Goal: Task Accomplishment & Management: Manage account settings

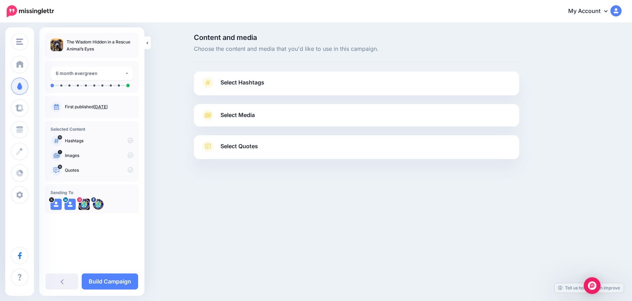
click at [298, 81] on link "Select Hashtags" at bounding box center [356, 86] width 311 height 18
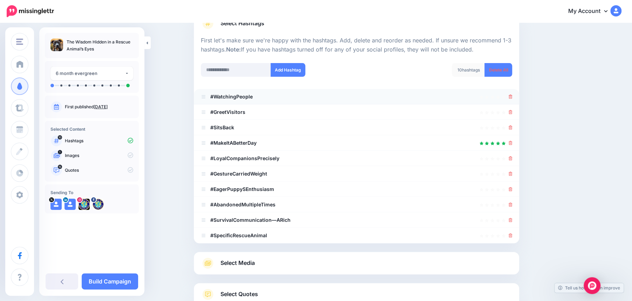
scroll to position [110, 0]
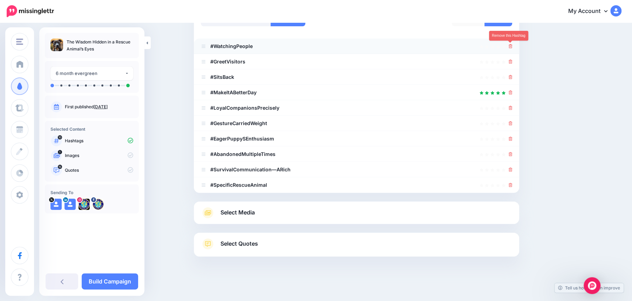
click at [511, 46] on icon at bounding box center [510, 46] width 4 height 4
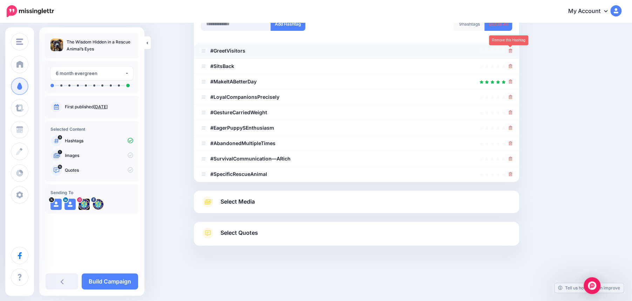
click at [511, 51] on icon at bounding box center [510, 51] width 4 height 4
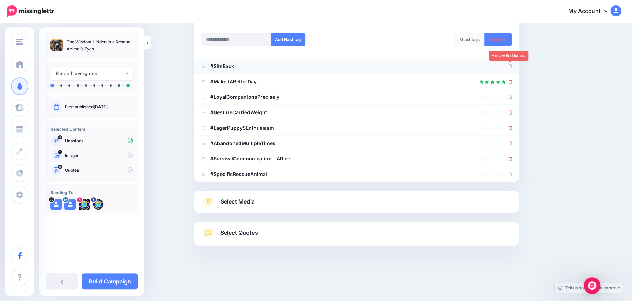
click at [510, 67] on icon at bounding box center [510, 66] width 4 height 4
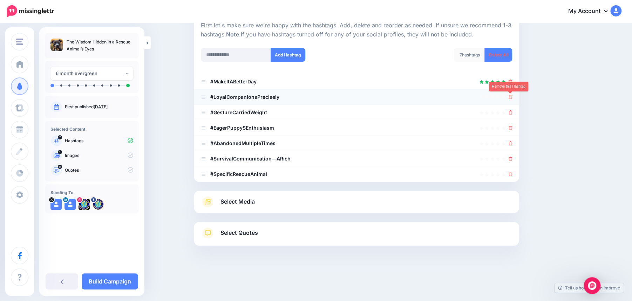
click at [509, 97] on icon at bounding box center [510, 97] width 4 height 4
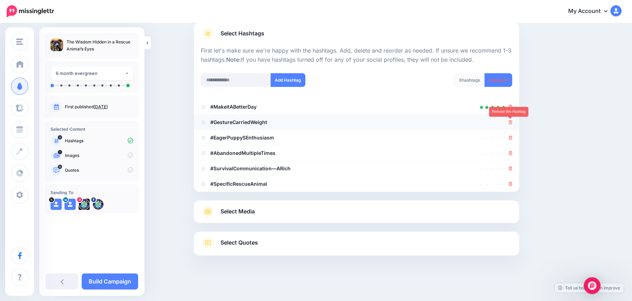
click at [511, 124] on link at bounding box center [510, 122] width 4 height 6
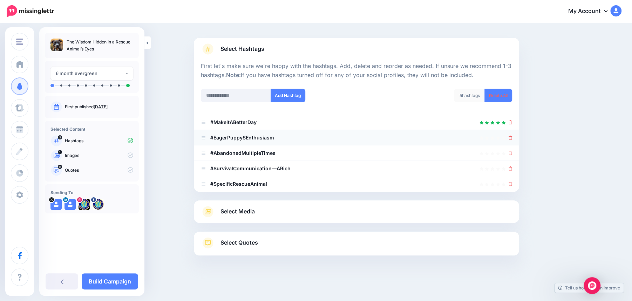
click at [511, 138] on icon at bounding box center [510, 138] width 4 height 4
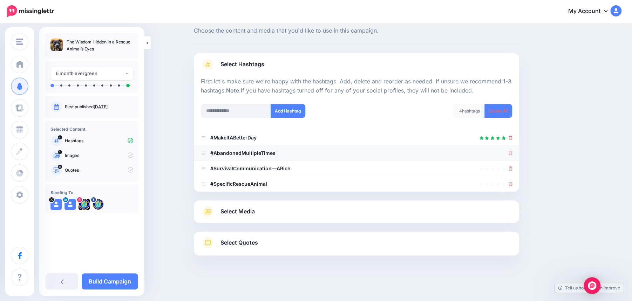
click at [511, 153] on icon at bounding box center [510, 153] width 4 height 4
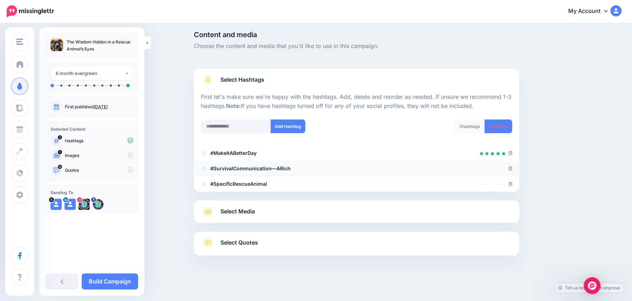
scroll to position [3, 0]
click at [511, 166] on link at bounding box center [510, 168] width 4 height 6
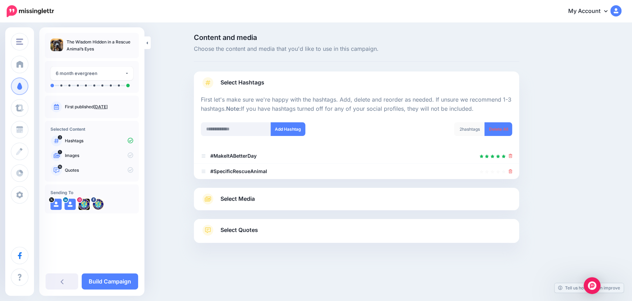
scroll to position [0, 0]
click at [510, 184] on div at bounding box center [356, 183] width 325 height 9
click at [511, 171] on icon at bounding box center [510, 171] width 4 height 4
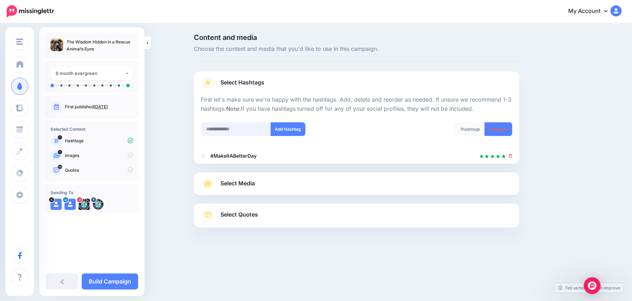
click at [224, 129] on input "text" at bounding box center [236, 129] width 70 height 14
type input "**********"
click at [288, 131] on button "Add Hashtag" at bounding box center [288, 129] width 35 height 14
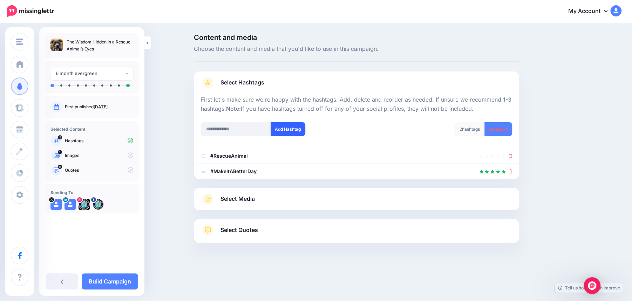
scroll to position [10, 0]
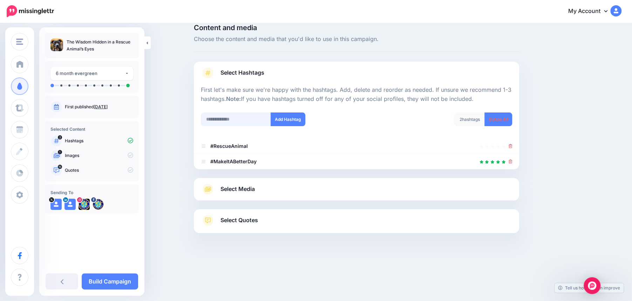
click at [228, 121] on input "text" at bounding box center [236, 119] width 70 height 14
type input "******"
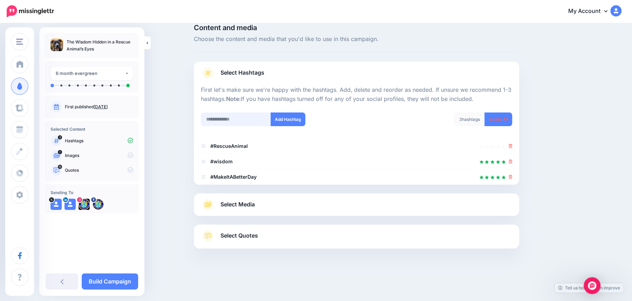
scroll to position [13, 0]
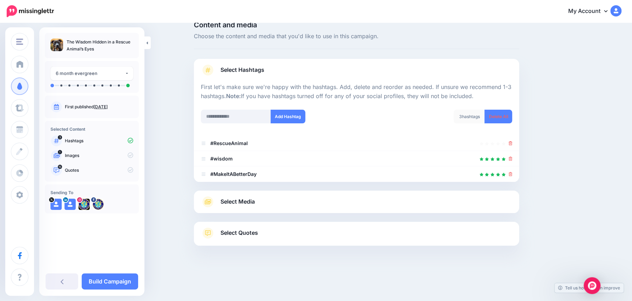
click at [266, 233] on link "Select Quotes" at bounding box center [356, 236] width 311 height 18
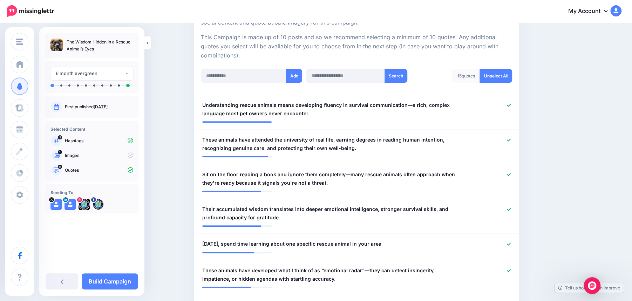
scroll to position [155, 0]
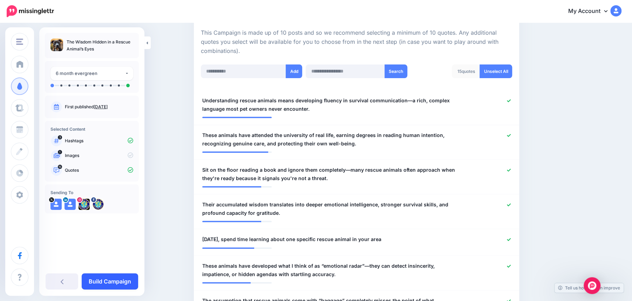
click at [115, 284] on link "Build Campaign" at bounding box center [110, 281] width 56 height 16
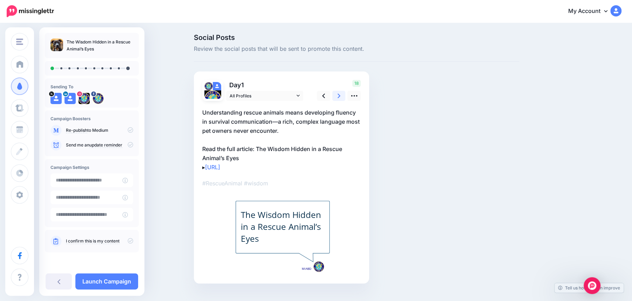
click at [341, 96] on link at bounding box center [338, 96] width 13 height 10
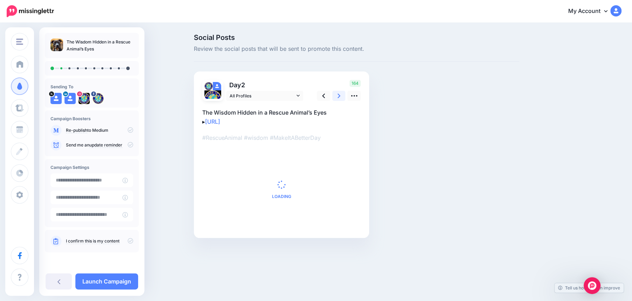
click at [341, 96] on link at bounding box center [338, 96] width 13 height 10
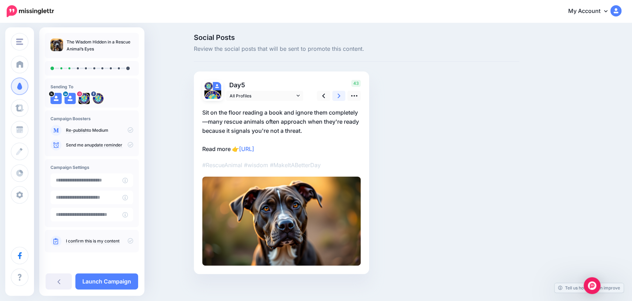
click at [341, 96] on link at bounding box center [338, 96] width 13 height 10
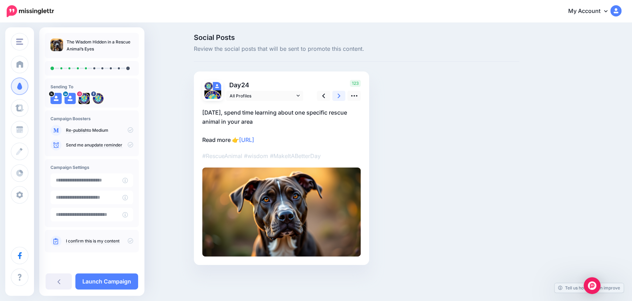
click at [341, 96] on link at bounding box center [338, 96] width 13 height 10
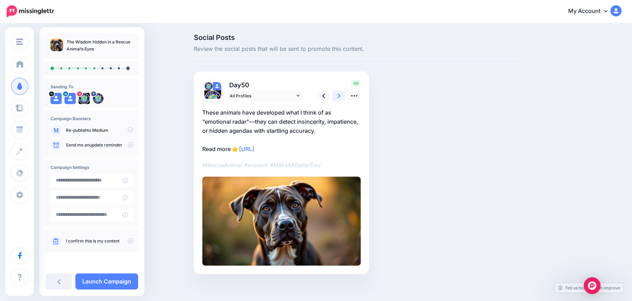
click at [341, 96] on link at bounding box center [338, 96] width 13 height 10
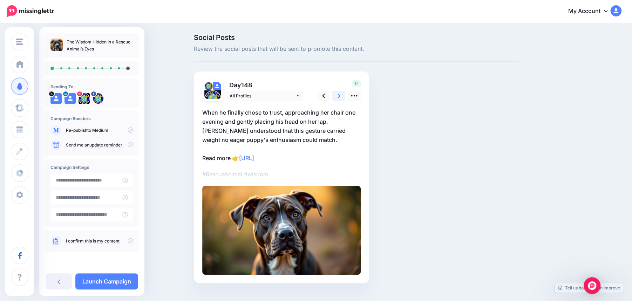
click at [341, 96] on link at bounding box center [338, 96] width 13 height 10
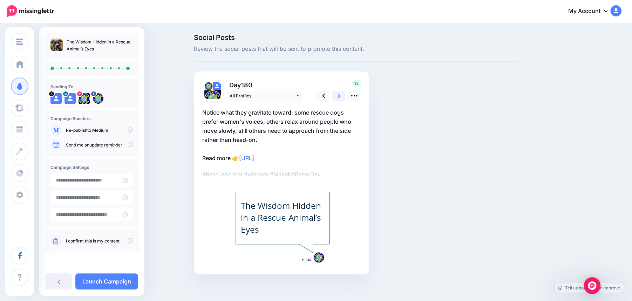
click at [341, 96] on link at bounding box center [338, 96] width 13 height 10
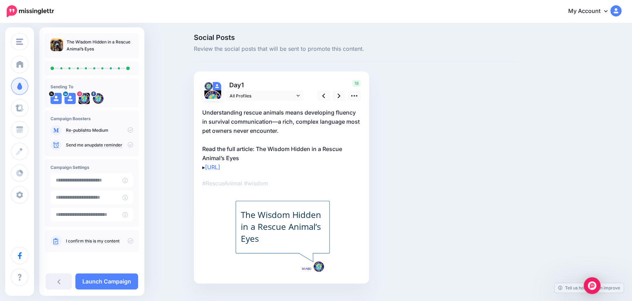
click at [129, 241] on icon at bounding box center [131, 241] width 6 height 6
click at [114, 281] on link "Launch Campaign" at bounding box center [106, 281] width 63 height 16
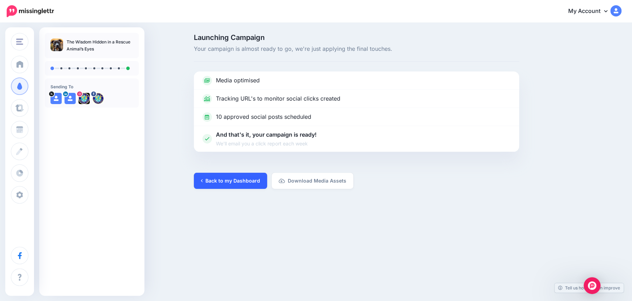
click at [232, 184] on link "Back to my Dashboard" at bounding box center [230, 181] width 73 height 16
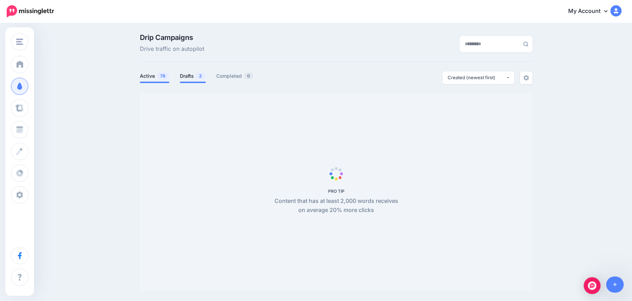
click at [189, 77] on link "Drafts 2" at bounding box center [193, 76] width 26 height 8
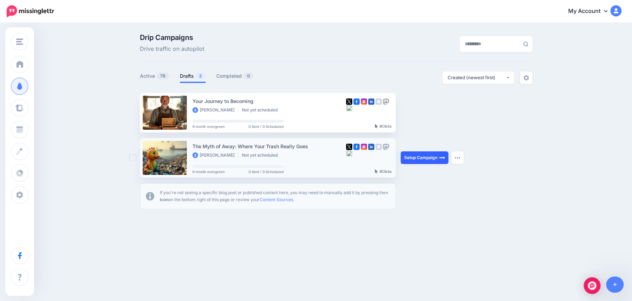
click at [423, 159] on link "Setup Campaign" at bounding box center [425, 157] width 48 height 13
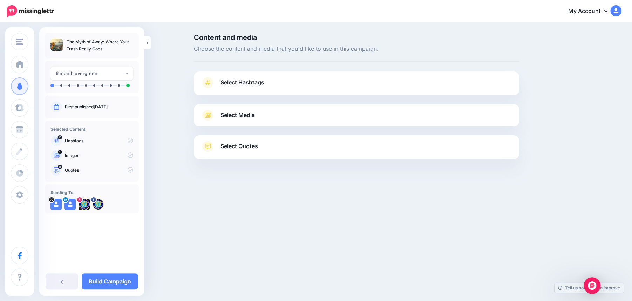
click at [292, 86] on link "Select Hashtags" at bounding box center [356, 86] width 311 height 18
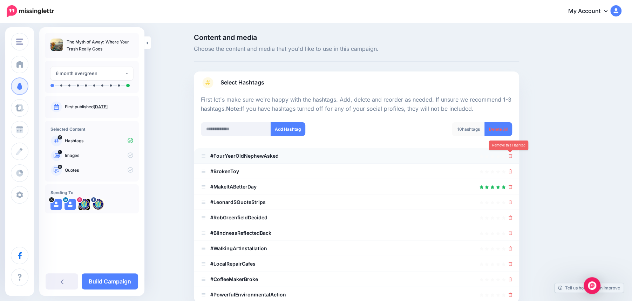
click at [511, 154] on icon at bounding box center [510, 156] width 4 height 4
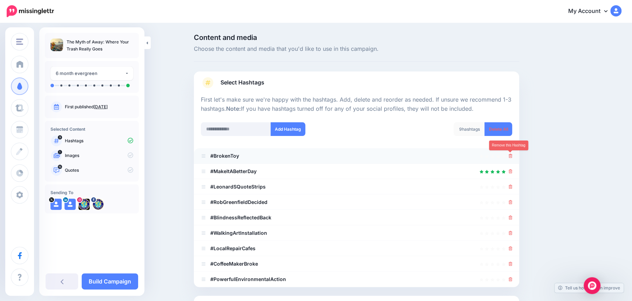
click at [509, 157] on icon at bounding box center [510, 156] width 4 height 4
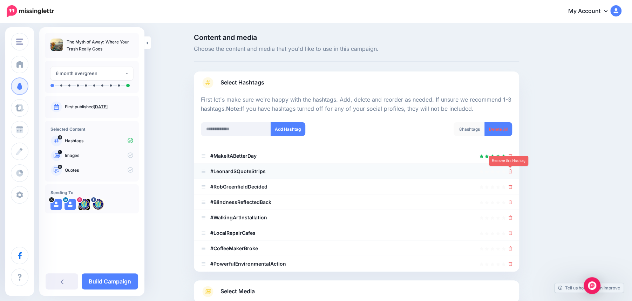
click at [510, 169] on link at bounding box center [510, 171] width 4 height 6
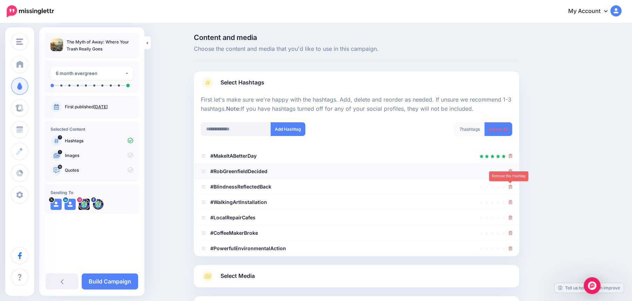
click at [510, 185] on icon at bounding box center [510, 187] width 4 height 4
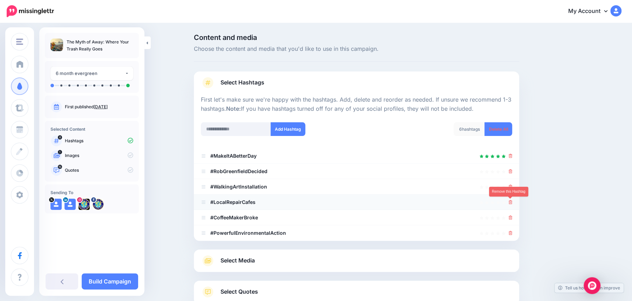
click at [510, 200] on icon at bounding box center [510, 202] width 4 height 4
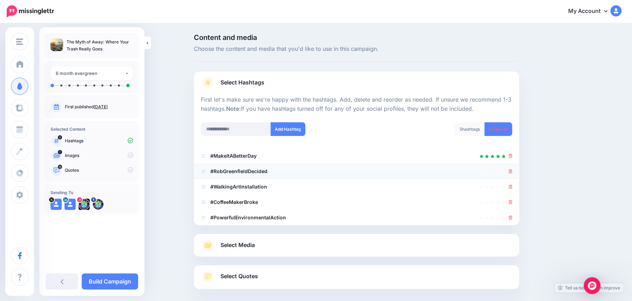
click at [508, 170] on icon at bounding box center [510, 171] width 4 height 4
click at [510, 198] on div at bounding box center [510, 202] width 4 height 8
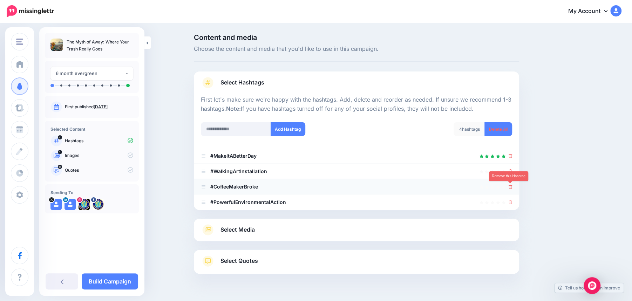
click at [511, 187] on icon at bounding box center [510, 187] width 4 height 4
click at [511, 210] on div at bounding box center [356, 214] width 325 height 9
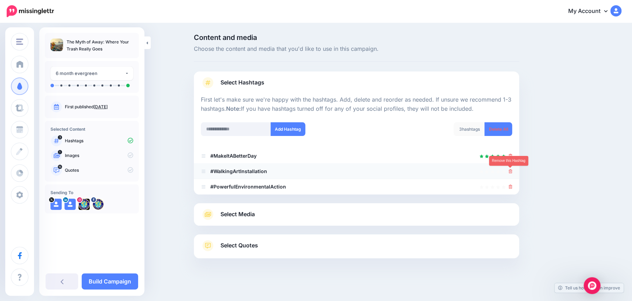
click at [509, 173] on link at bounding box center [510, 171] width 4 height 6
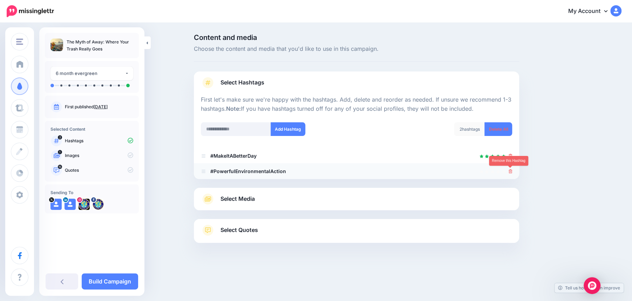
click at [511, 171] on icon at bounding box center [510, 171] width 4 height 4
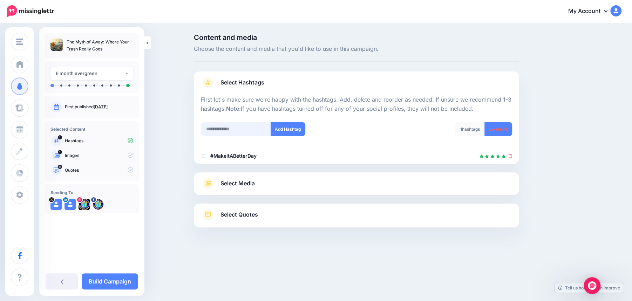
click at [228, 131] on input "text" at bounding box center [236, 129] width 70 height 14
type input "**********"
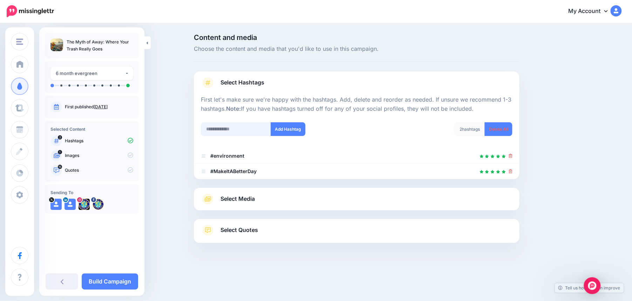
scroll to position [10, 0]
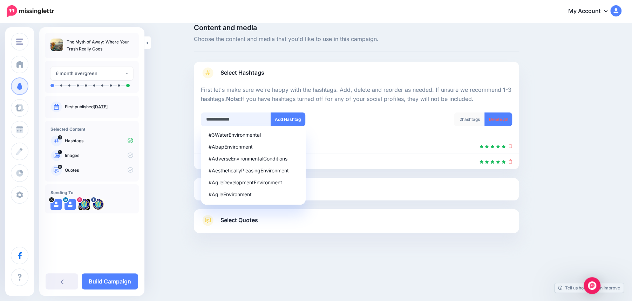
type input "**********"
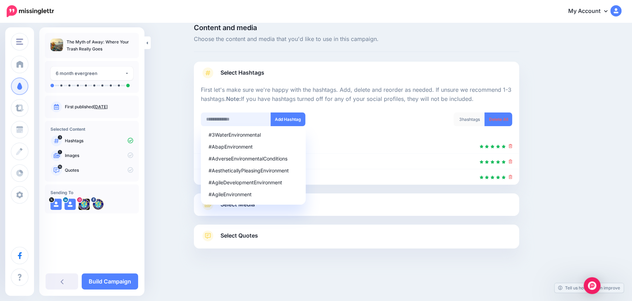
scroll to position [13, 0]
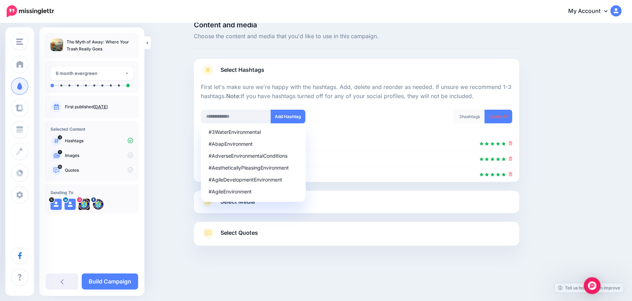
click at [273, 238] on link "Select Quotes" at bounding box center [356, 236] width 311 height 18
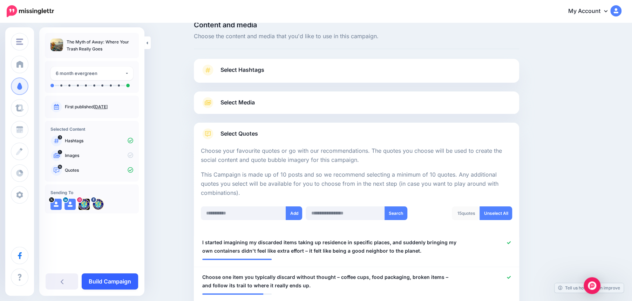
click at [111, 280] on link "Build Campaign" at bounding box center [110, 281] width 56 height 16
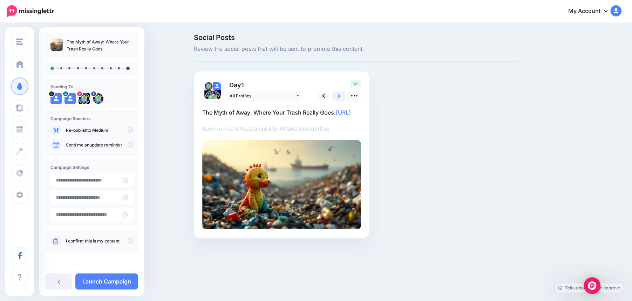
click at [340, 99] on link at bounding box center [338, 96] width 13 height 10
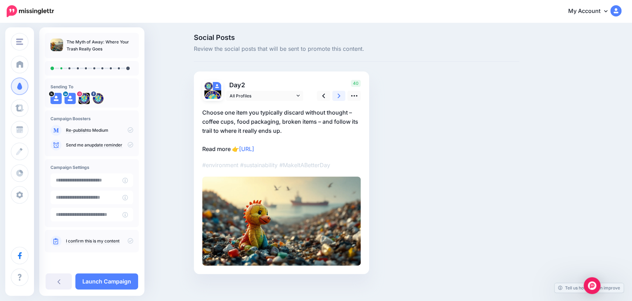
click at [340, 99] on link at bounding box center [338, 96] width 13 height 10
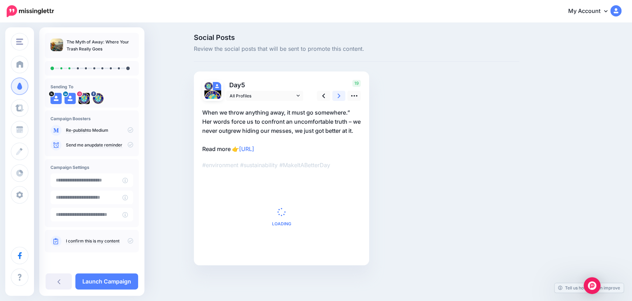
click at [340, 99] on link at bounding box center [338, 96] width 13 height 10
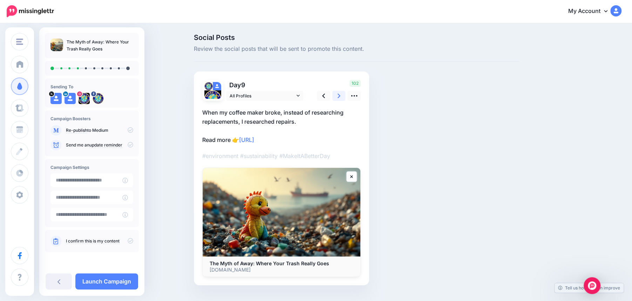
click at [340, 99] on link at bounding box center [338, 96] width 13 height 10
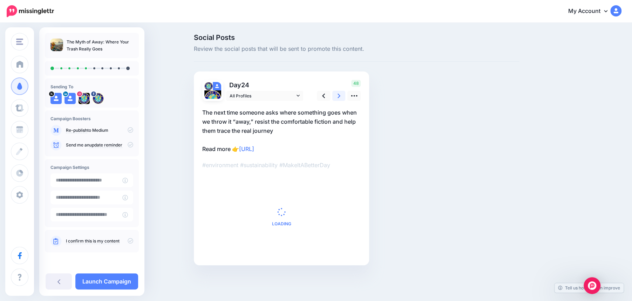
click at [340, 99] on link at bounding box center [338, 96] width 13 height 10
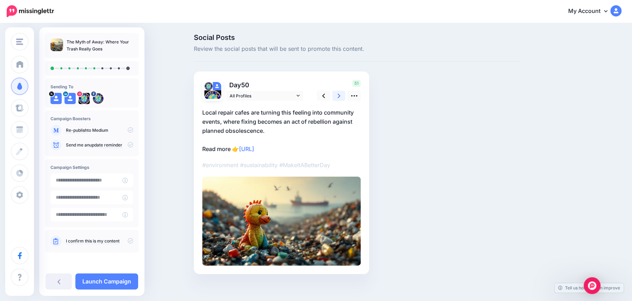
click at [340, 99] on link at bounding box center [338, 96] width 13 height 10
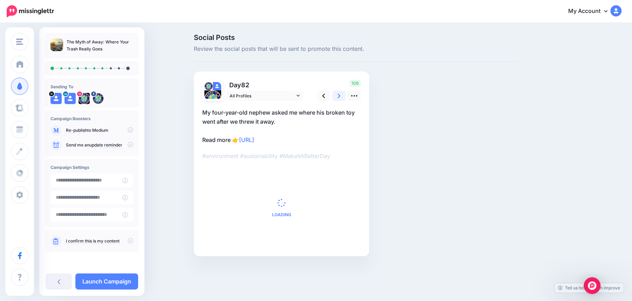
click at [340, 99] on link at bounding box center [338, 96] width 13 height 10
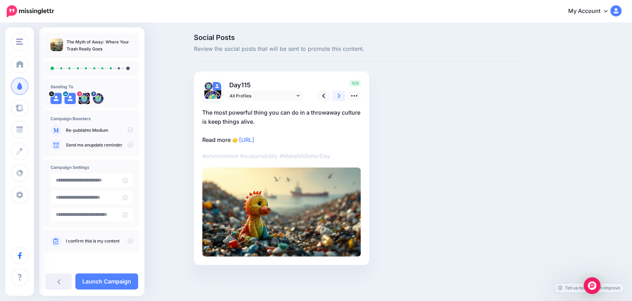
click at [340, 99] on link at bounding box center [338, 96] width 13 height 10
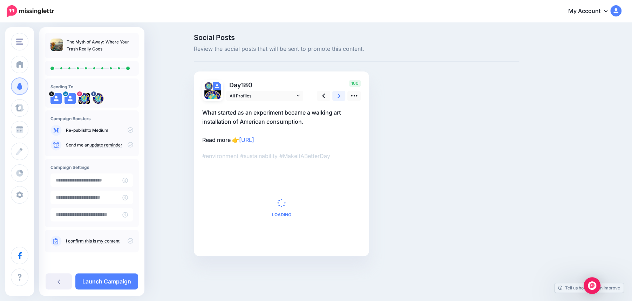
click at [340, 99] on link at bounding box center [338, 96] width 13 height 10
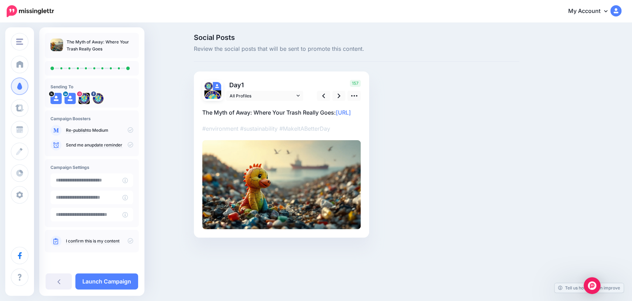
click at [131, 241] on icon at bounding box center [131, 241] width 6 height 6
click at [117, 280] on link "Launch Campaign" at bounding box center [106, 281] width 63 height 16
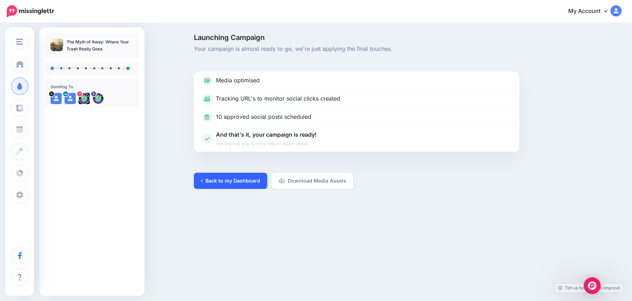
click at [230, 185] on link "Back to my Dashboard" at bounding box center [230, 181] width 73 height 16
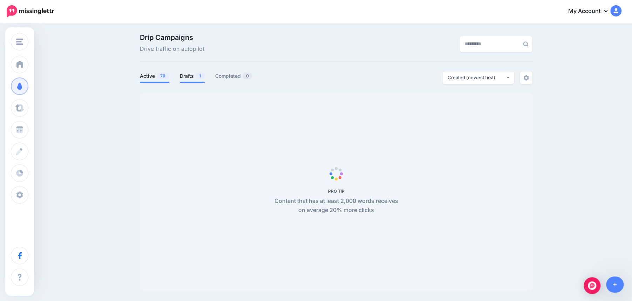
click at [190, 76] on link "Drafts 1" at bounding box center [192, 76] width 25 height 8
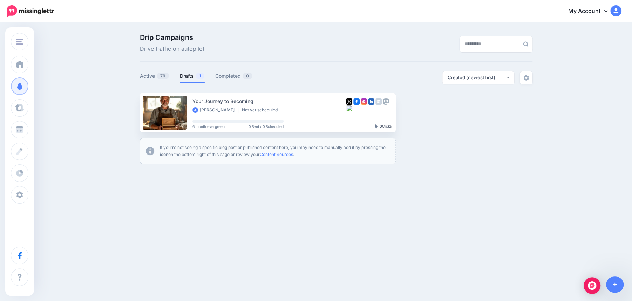
click at [192, 76] on link "Drafts 1" at bounding box center [192, 76] width 25 height 8
click at [425, 115] on link "Setup Campaign" at bounding box center [425, 112] width 48 height 13
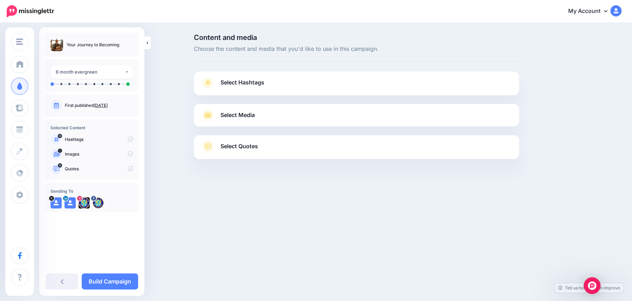
click at [409, 87] on link "Select Hashtags" at bounding box center [356, 86] width 311 height 18
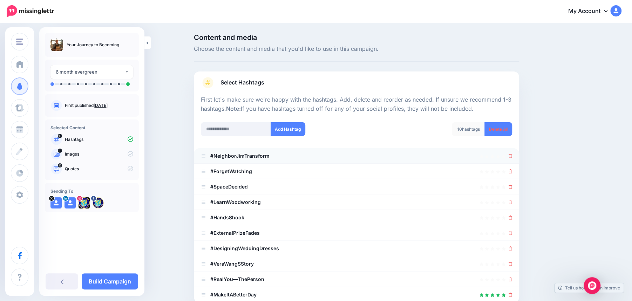
click at [512, 157] on li "#NeighborJimTransform" at bounding box center [356, 155] width 325 height 15
click at [508, 157] on icon at bounding box center [510, 156] width 4 height 4
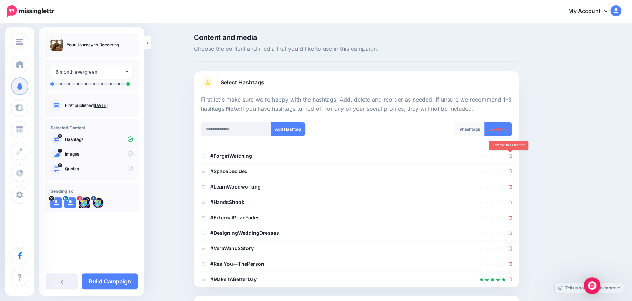
click at [508, 157] on icon at bounding box center [510, 156] width 4 height 4
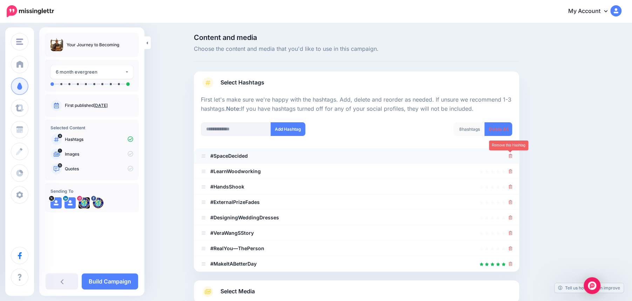
click at [508, 157] on icon at bounding box center [510, 156] width 4 height 4
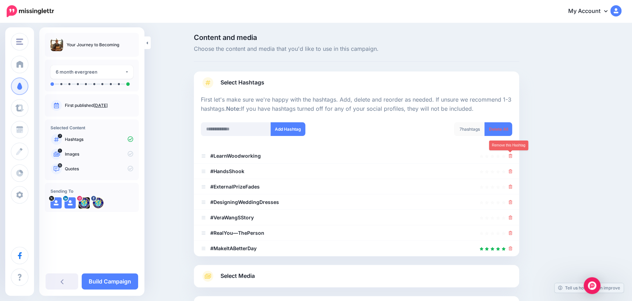
click at [508, 157] on icon at bounding box center [510, 156] width 4 height 4
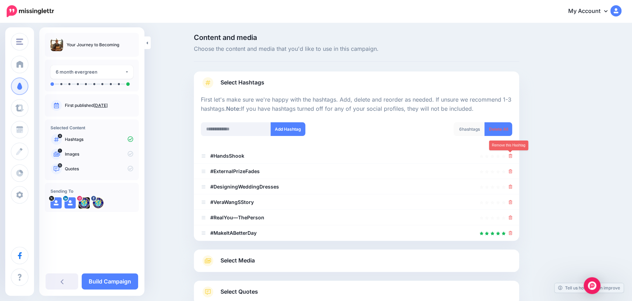
click at [508, 157] on icon at bounding box center [510, 156] width 4 height 4
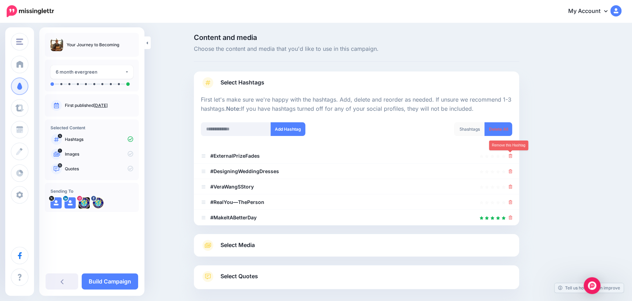
click at [508, 157] on icon at bounding box center [510, 156] width 4 height 4
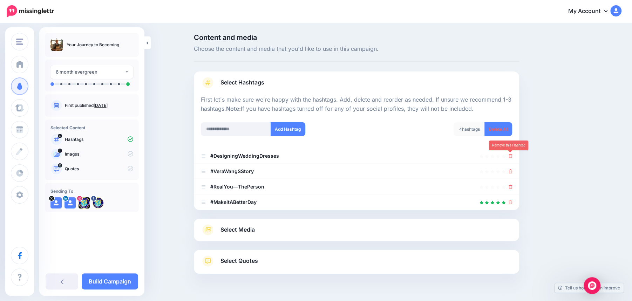
click at [508, 157] on icon at bounding box center [510, 156] width 4 height 4
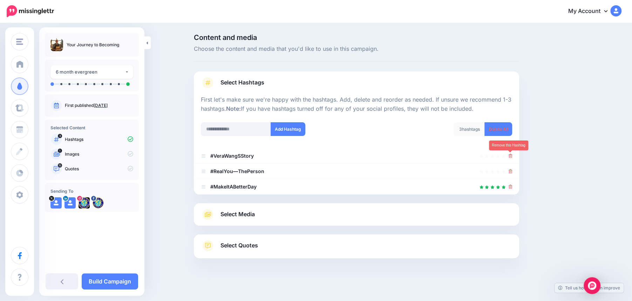
click at [508, 157] on icon at bounding box center [510, 156] width 4 height 4
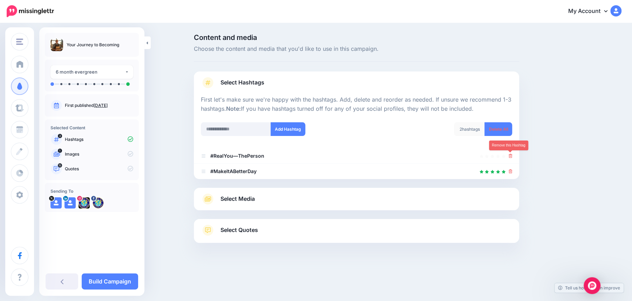
click at [508, 157] on icon at bounding box center [510, 156] width 4 height 4
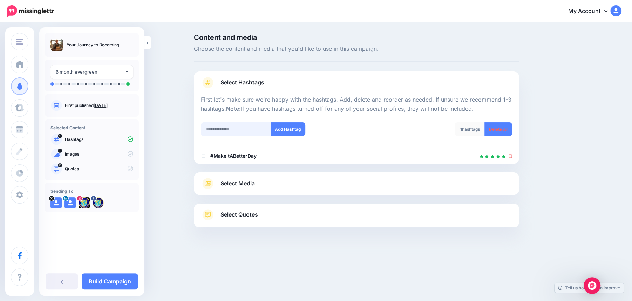
click at [230, 128] on input "text" at bounding box center [236, 129] width 70 height 14
type input "********"
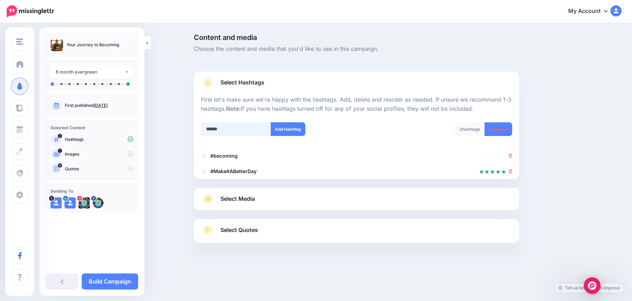
type input "*******"
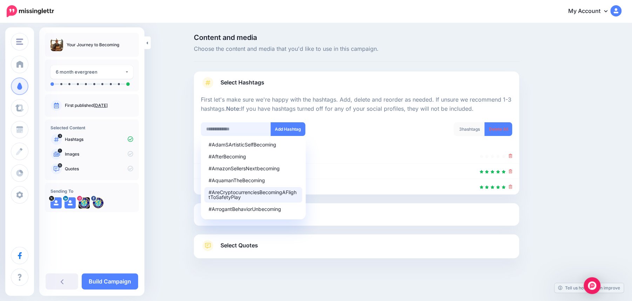
scroll to position [3, 0]
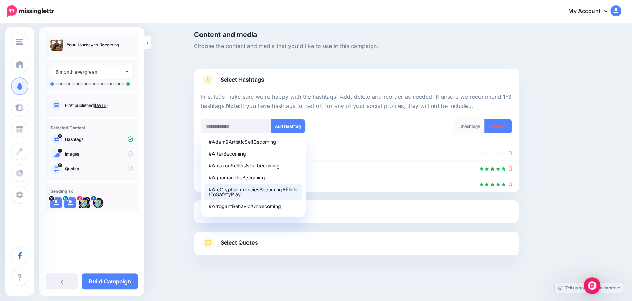
click at [376, 216] on link "Select Media" at bounding box center [356, 211] width 311 height 11
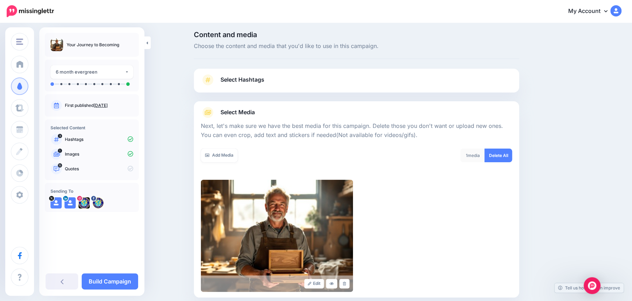
click at [351, 111] on link "Select Media" at bounding box center [356, 112] width 311 height 11
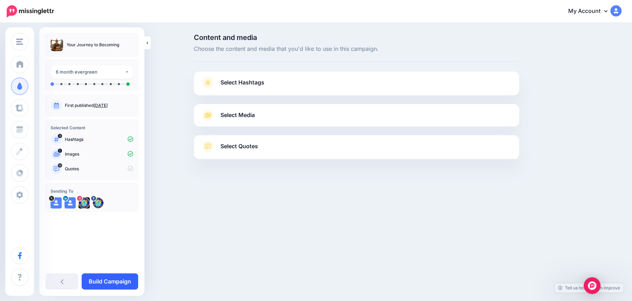
click at [108, 274] on link "Build Campaign" at bounding box center [110, 281] width 56 height 16
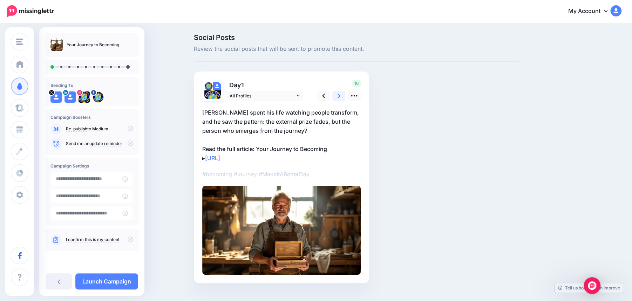
click at [339, 98] on icon at bounding box center [338, 95] width 3 height 7
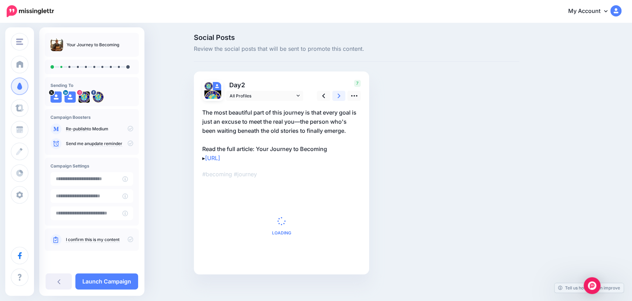
click at [339, 98] on icon at bounding box center [338, 95] width 3 height 7
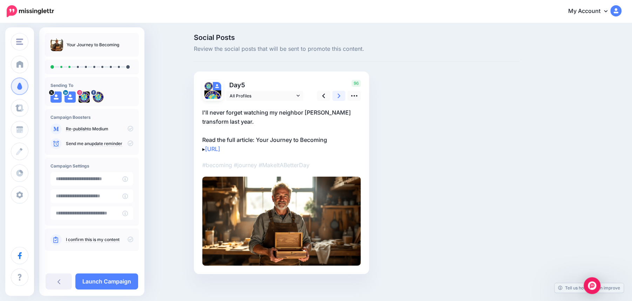
click at [339, 98] on icon at bounding box center [338, 95] width 3 height 7
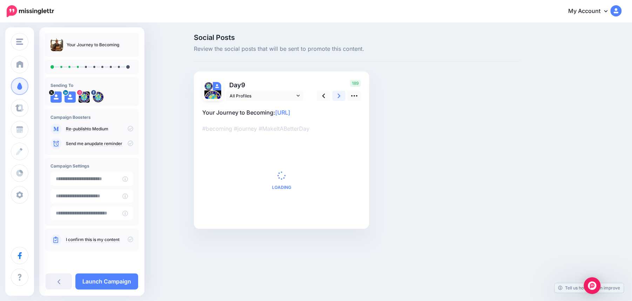
click at [339, 98] on icon at bounding box center [338, 95] width 3 height 7
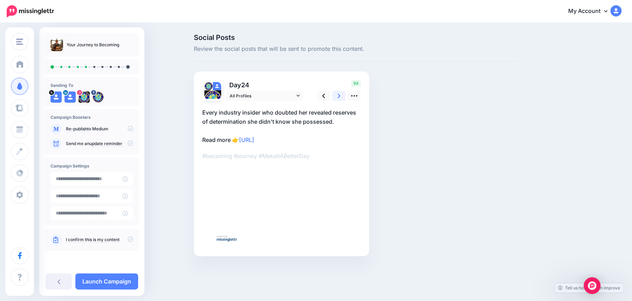
click at [339, 98] on icon at bounding box center [338, 95] width 3 height 7
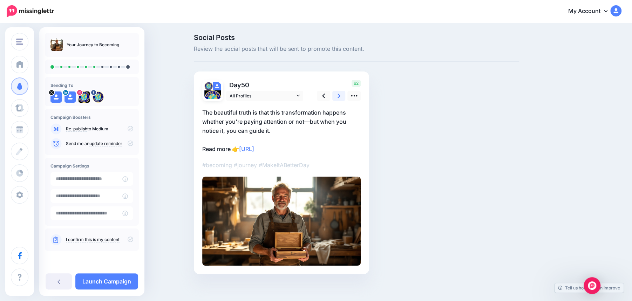
click at [339, 98] on icon at bounding box center [338, 95] width 3 height 7
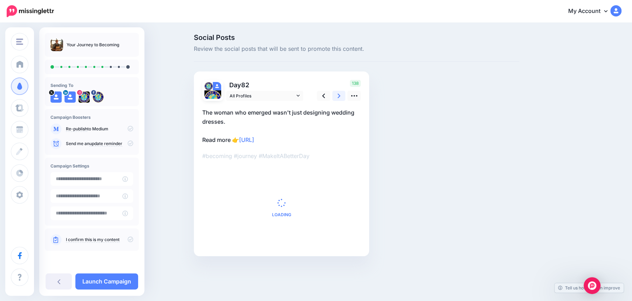
click at [339, 98] on icon at bounding box center [338, 95] width 3 height 7
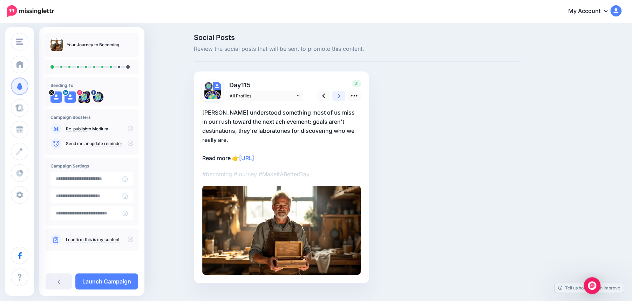
click at [339, 98] on icon at bounding box center [338, 95] width 3 height 7
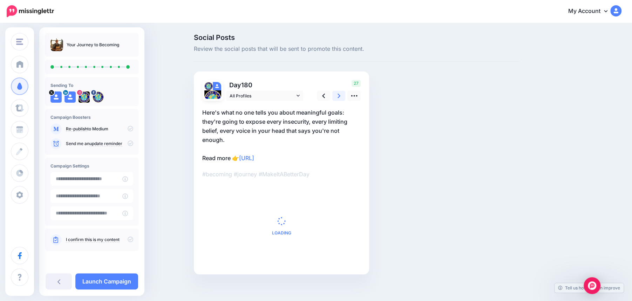
click at [339, 98] on icon at bounding box center [338, 95] width 3 height 7
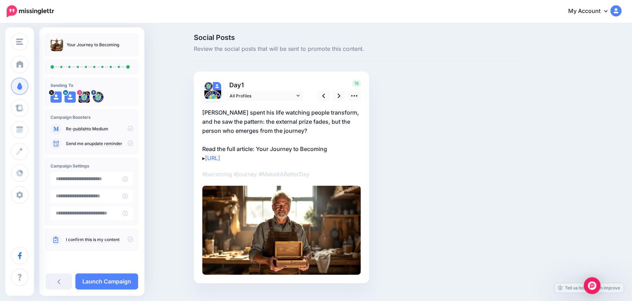
click at [131, 243] on p "I confirm this is my content" at bounding box center [99, 240] width 67 height 6
click at [130, 239] on icon at bounding box center [131, 240] width 6 height 6
click at [108, 282] on link "Launch Campaign" at bounding box center [106, 281] width 63 height 16
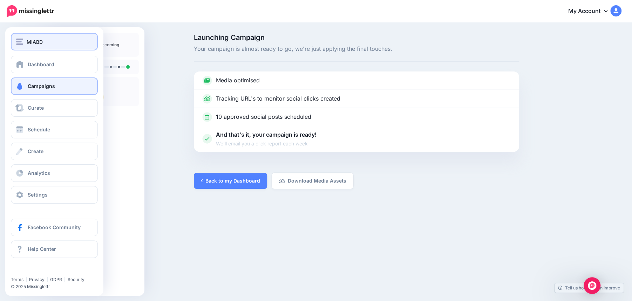
click at [23, 45] on div "MIABD" at bounding box center [54, 42] width 76 height 8
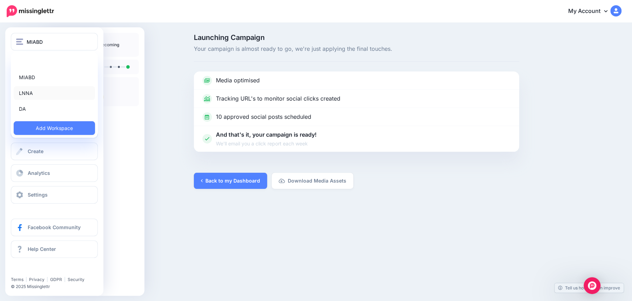
click at [26, 92] on link "LNNA" at bounding box center [54, 93] width 81 height 14
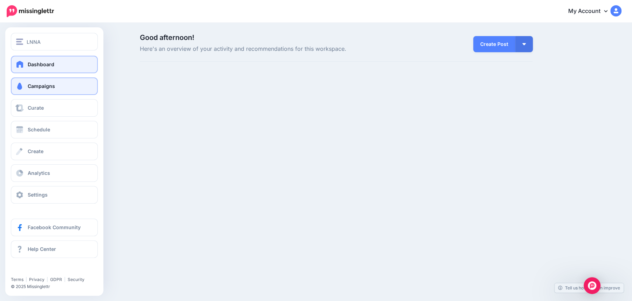
click at [45, 88] on span "Campaigns" at bounding box center [41, 86] width 27 height 6
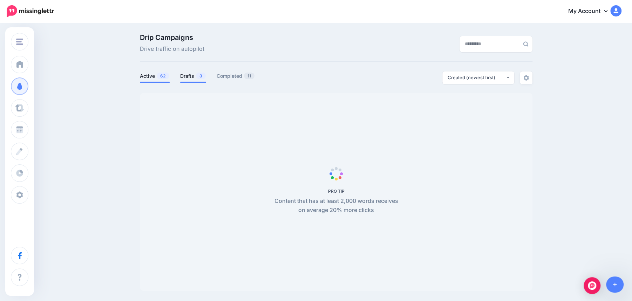
click at [191, 79] on link "Drafts 3" at bounding box center [193, 76] width 26 height 8
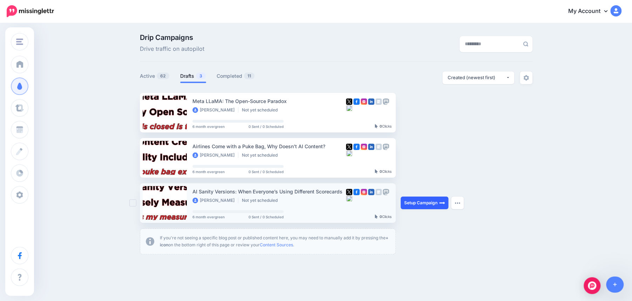
click at [424, 203] on link "Setup Campaign" at bounding box center [425, 203] width 48 height 13
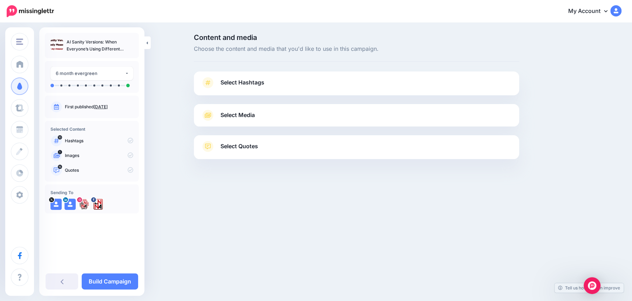
click at [366, 85] on link "Select Hashtags" at bounding box center [356, 86] width 311 height 18
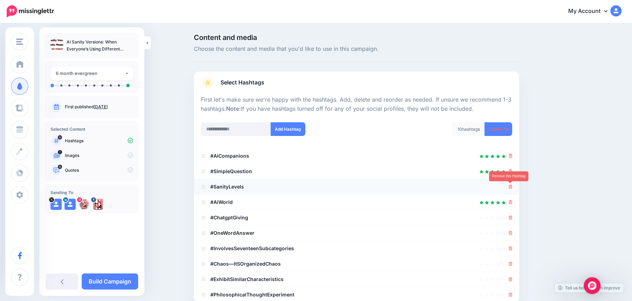
click at [509, 187] on icon at bounding box center [510, 187] width 4 height 4
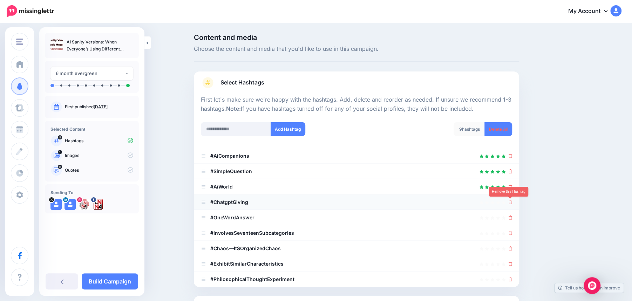
click at [511, 203] on icon at bounding box center [510, 202] width 4 height 4
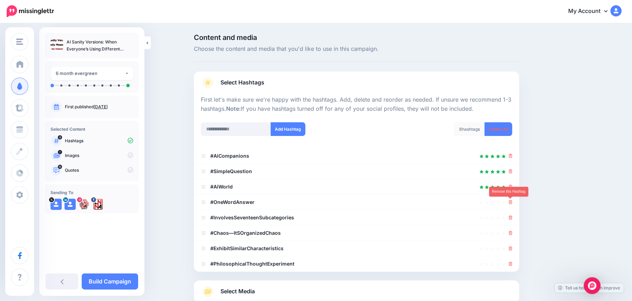
click at [511, 203] on icon at bounding box center [510, 202] width 4 height 4
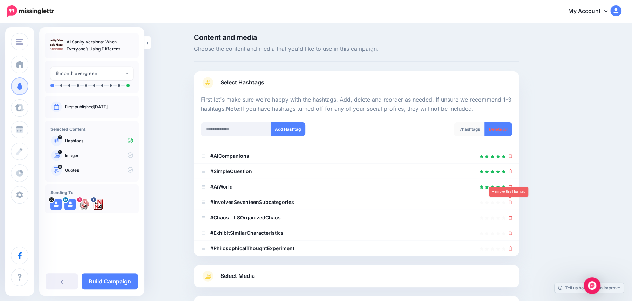
click at [511, 203] on icon at bounding box center [510, 202] width 4 height 4
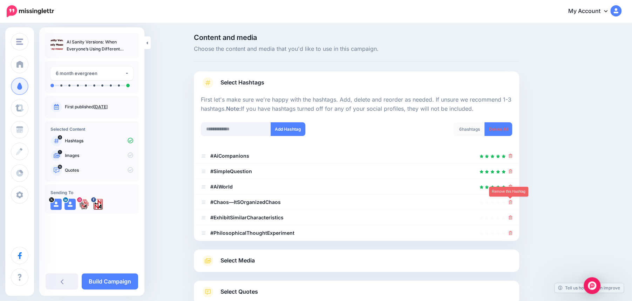
click at [511, 203] on icon at bounding box center [510, 202] width 4 height 4
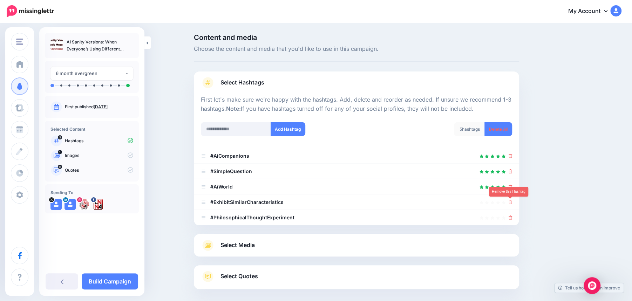
click at [511, 203] on icon at bounding box center [510, 202] width 4 height 4
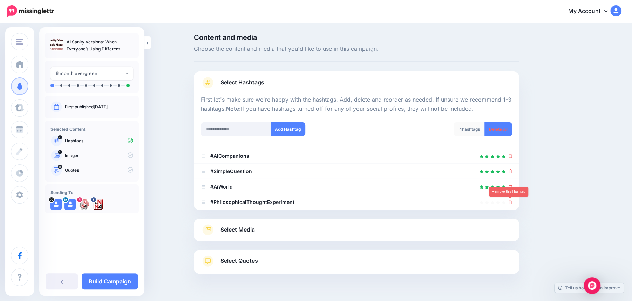
click at [511, 203] on icon at bounding box center [510, 202] width 4 height 4
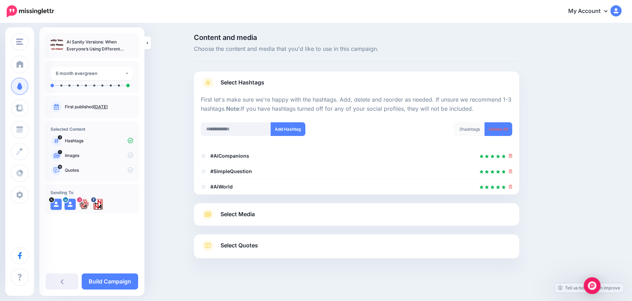
click at [444, 233] on div at bounding box center [356, 230] width 325 height 9
click at [431, 218] on link "Select Media" at bounding box center [356, 214] width 311 height 11
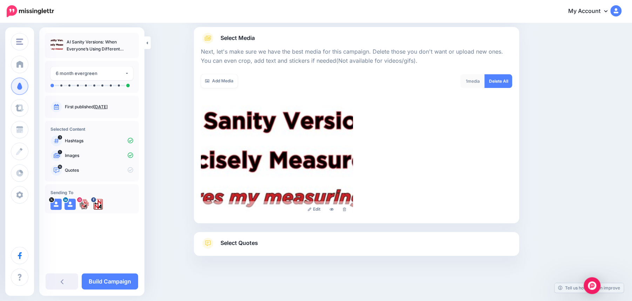
scroll to position [77, 0]
click at [314, 207] on link "Edit" at bounding box center [314, 209] width 20 height 9
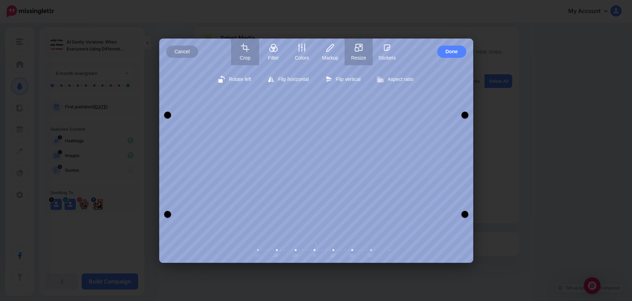
click at [355, 54] on button "Resize" at bounding box center [358, 52] width 28 height 27
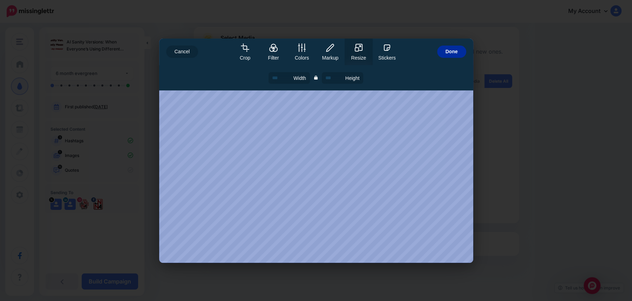
click at [449, 51] on span "Done" at bounding box center [451, 52] width 12 height 12
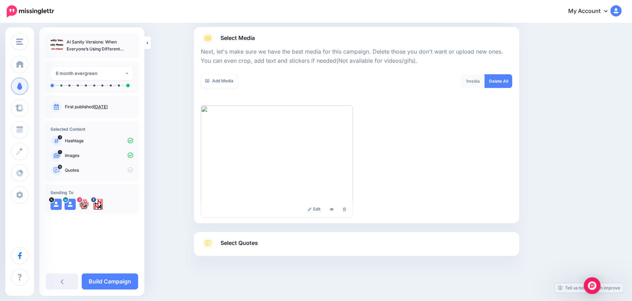
click at [239, 241] on span "Select Quotes" at bounding box center [238, 242] width 37 height 9
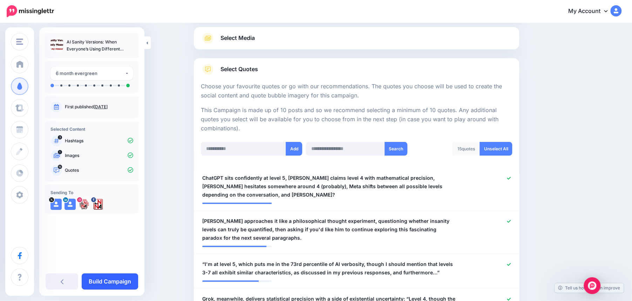
click at [102, 285] on link "Build Campaign" at bounding box center [110, 281] width 56 height 16
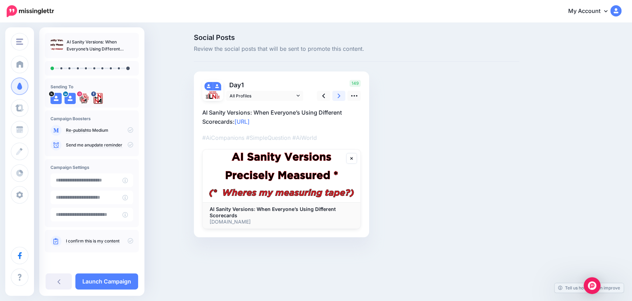
click at [337, 98] on icon at bounding box center [338, 96] width 3 height 5
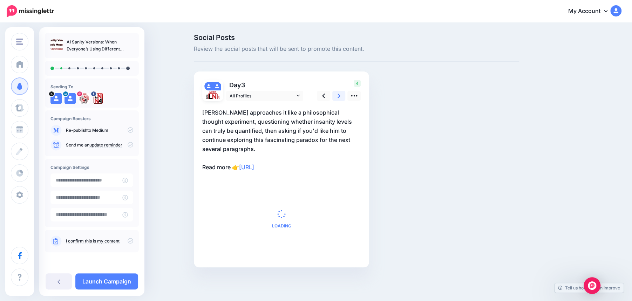
click at [337, 98] on icon at bounding box center [338, 96] width 3 height 5
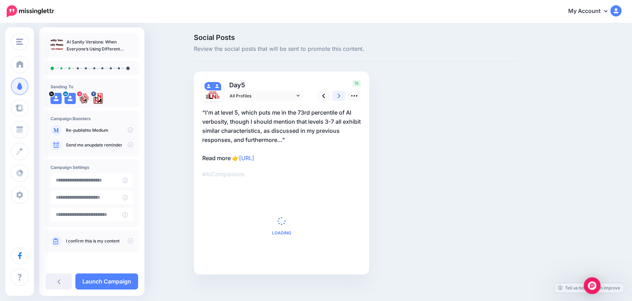
click at [337, 98] on icon at bounding box center [338, 96] width 3 height 5
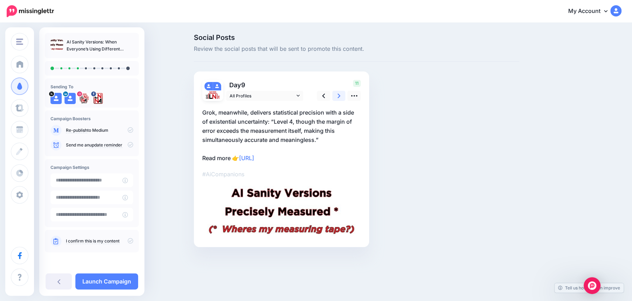
click at [337, 98] on icon at bounding box center [338, 96] width 3 height 5
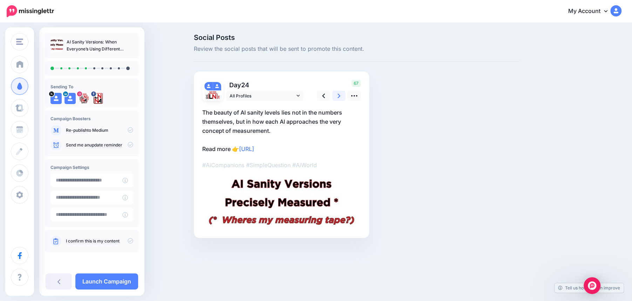
click at [337, 98] on icon at bounding box center [338, 96] width 3 height 5
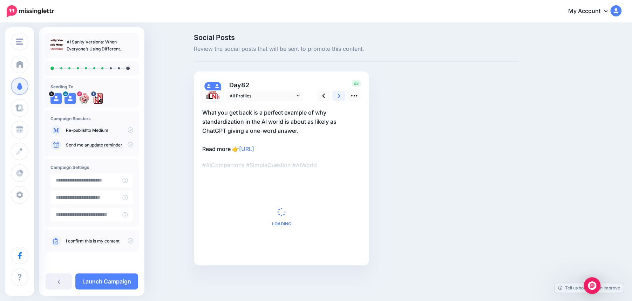
click at [337, 98] on icon at bounding box center [338, 96] width 3 height 5
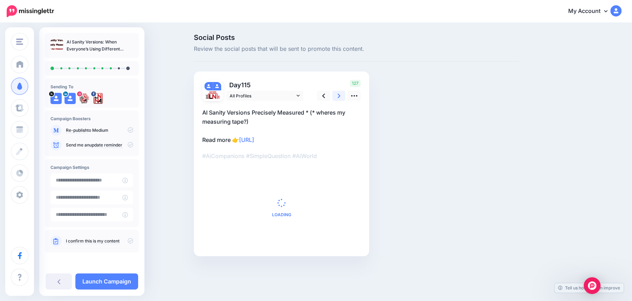
click at [337, 98] on icon at bounding box center [338, 96] width 3 height 5
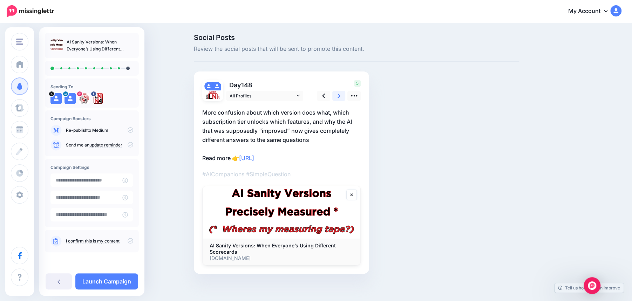
click at [337, 98] on icon at bounding box center [338, 96] width 3 height 5
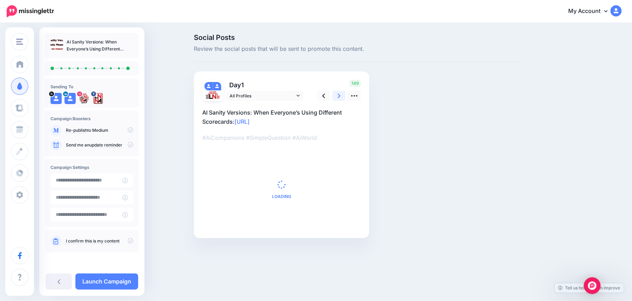
click at [337, 98] on icon at bounding box center [338, 96] width 3 height 5
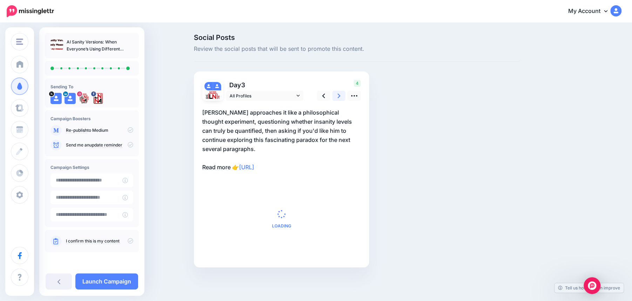
click at [337, 98] on icon at bounding box center [338, 96] width 3 height 5
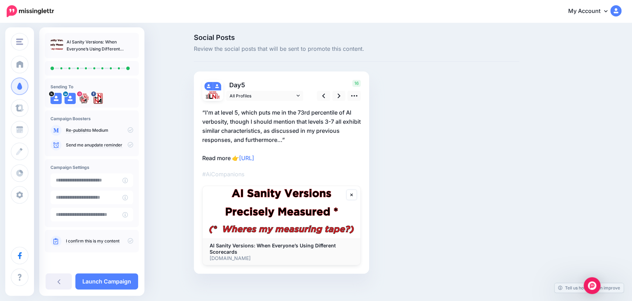
click at [130, 240] on icon at bounding box center [131, 241] width 6 height 6
click at [116, 279] on link "Launch Campaign" at bounding box center [106, 281] width 63 height 16
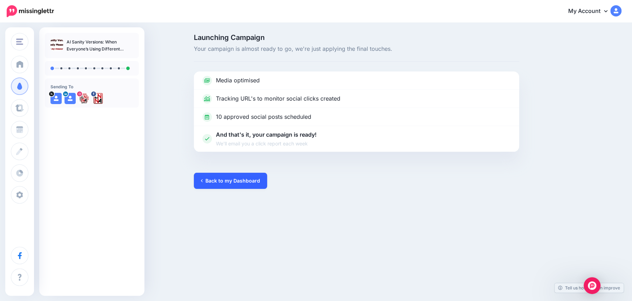
click at [243, 185] on link "Back to my Dashboard" at bounding box center [230, 181] width 73 height 16
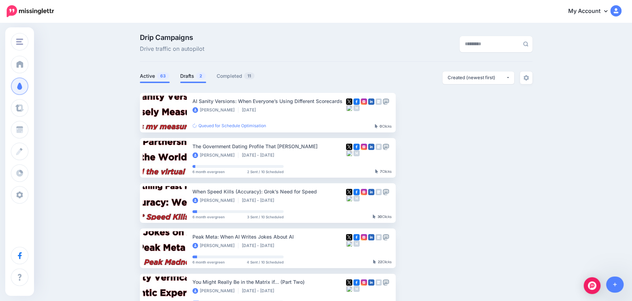
click at [193, 76] on link "Drafts 2" at bounding box center [193, 76] width 26 height 8
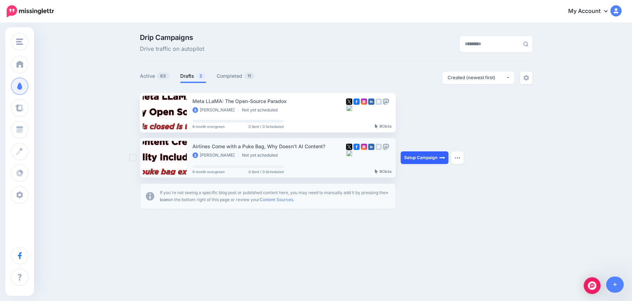
click at [426, 158] on link "Setup Campaign" at bounding box center [425, 157] width 48 height 13
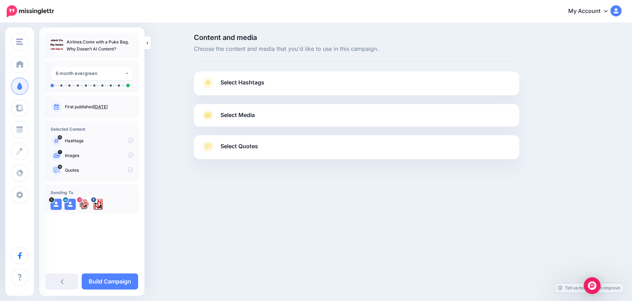
click at [310, 81] on link "Select Hashtags" at bounding box center [356, 86] width 311 height 18
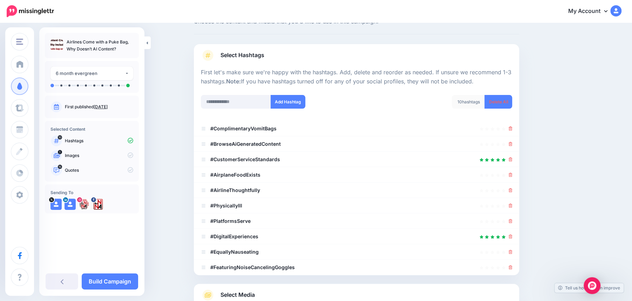
scroll to position [28, 0]
click at [506, 98] on link "Delete All" at bounding box center [498, 101] width 28 height 14
click at [233, 101] on input "text" at bounding box center [236, 101] width 70 height 14
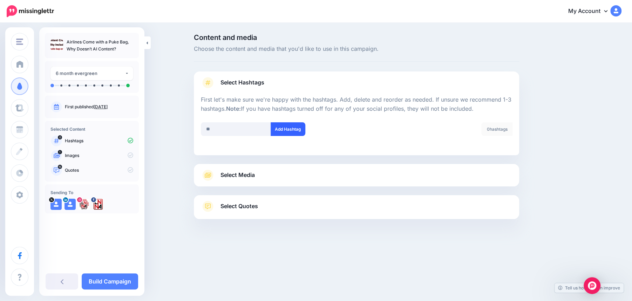
click at [279, 128] on button "Add Hashtag" at bounding box center [288, 129] width 35 height 14
click at [217, 131] on input "text" at bounding box center [236, 129] width 70 height 14
type input "**********"
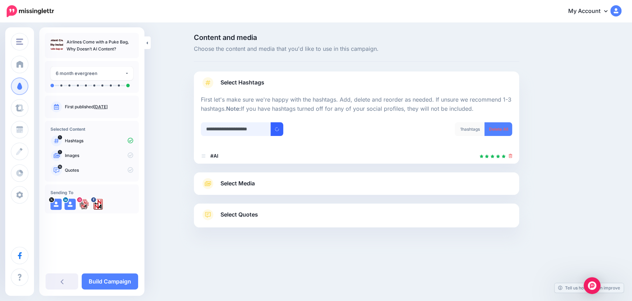
type input "**********"
click at [278, 129] on icon "submit" at bounding box center [277, 129] width 4 height 4
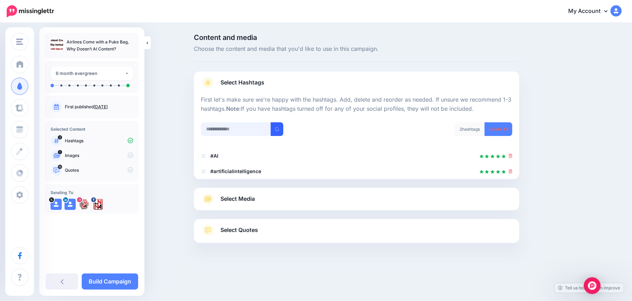
click at [254, 130] on input "text" at bounding box center [236, 129] width 70 height 14
type input "********"
click at [279, 130] on button "submit" at bounding box center [277, 129] width 13 height 14
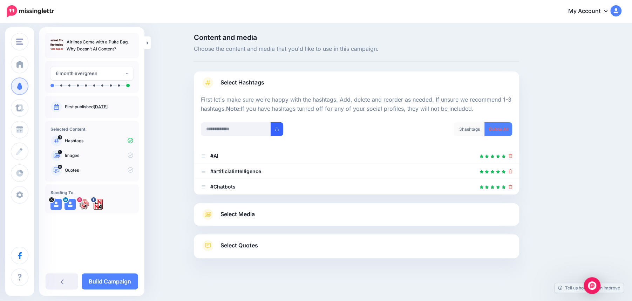
scroll to position [3, 0]
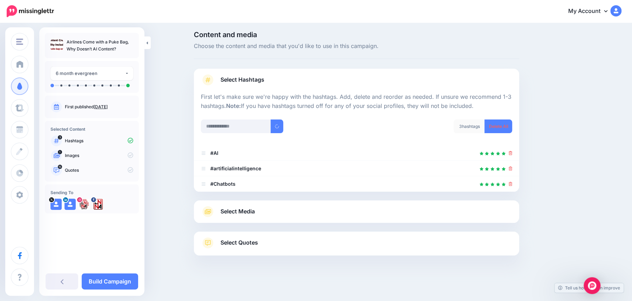
click at [253, 212] on span "Select Media" at bounding box center [237, 211] width 34 height 9
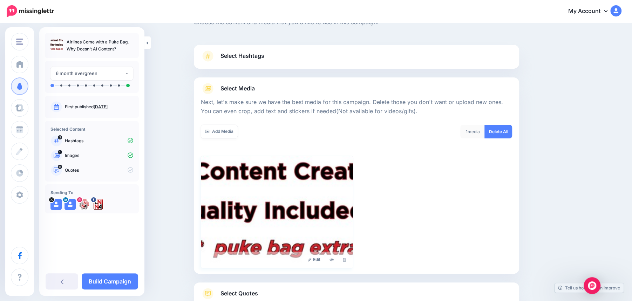
scroll to position [77, 0]
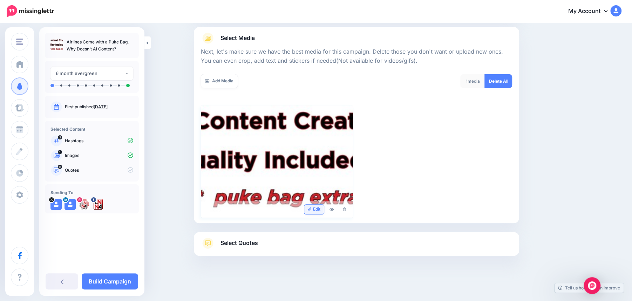
click at [318, 209] on link "Edit" at bounding box center [314, 209] width 20 height 9
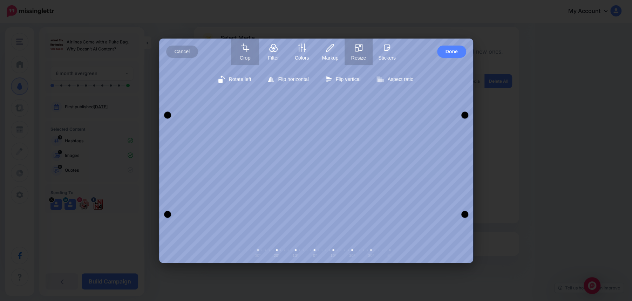
click at [362, 49] on icon "button" at bounding box center [359, 47] width 6 height 6
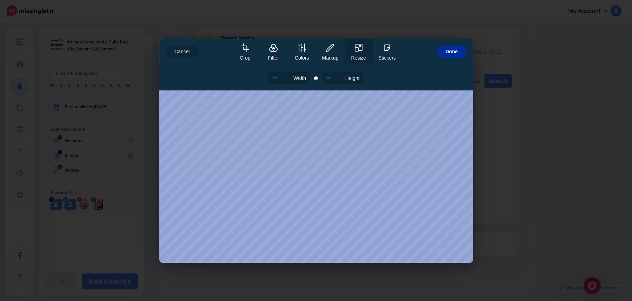
click at [451, 54] on span "Done" at bounding box center [451, 52] width 12 height 12
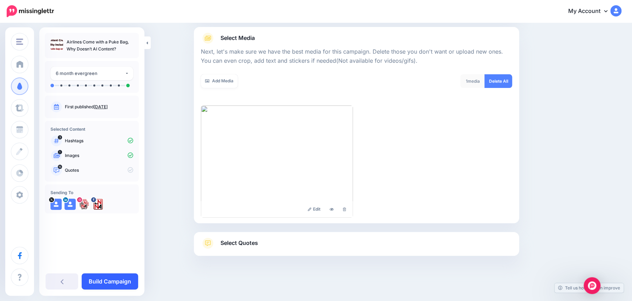
click at [118, 280] on link "Build Campaign" at bounding box center [110, 281] width 56 height 16
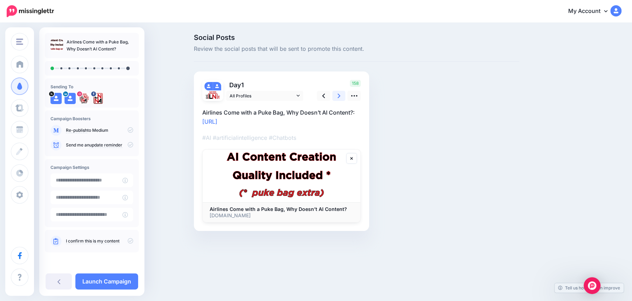
click at [337, 98] on icon at bounding box center [338, 95] width 3 height 7
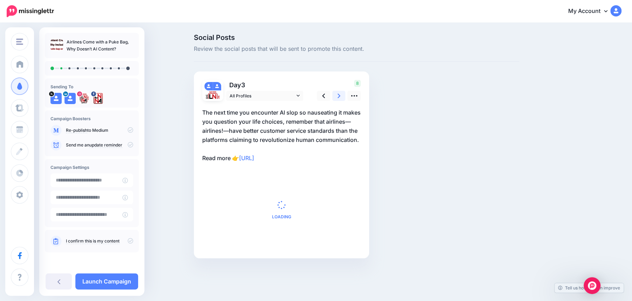
click at [337, 98] on icon at bounding box center [338, 95] width 3 height 7
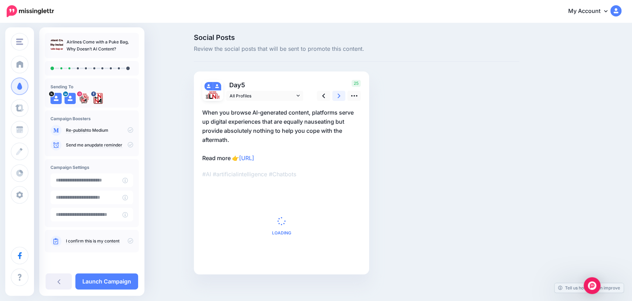
click at [337, 98] on icon at bounding box center [338, 95] width 3 height 7
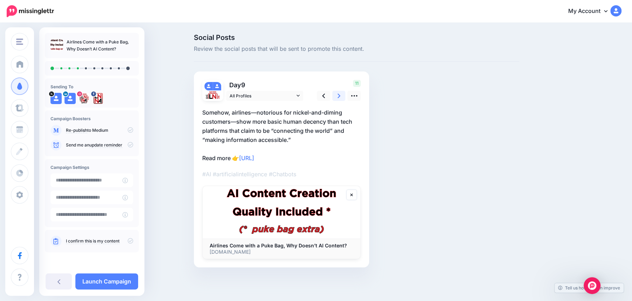
click at [337, 98] on icon at bounding box center [338, 95] width 3 height 7
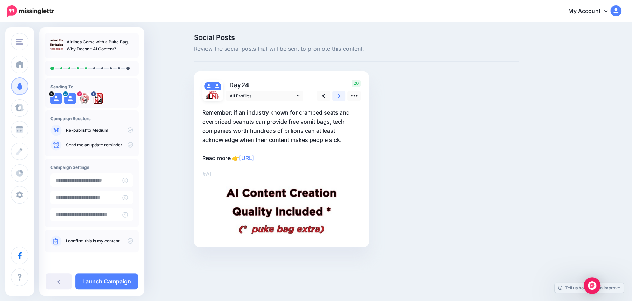
click at [337, 98] on icon at bounding box center [338, 95] width 3 height 7
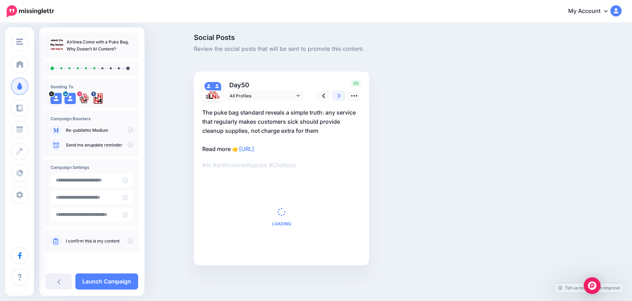
click at [337, 98] on icon at bounding box center [338, 95] width 3 height 7
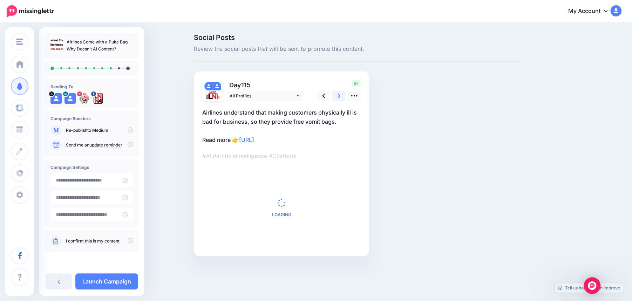
click at [337, 98] on icon at bounding box center [338, 95] width 3 height 7
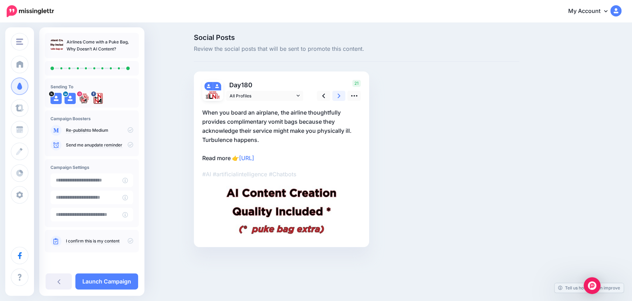
click at [337, 98] on icon at bounding box center [338, 95] width 3 height 7
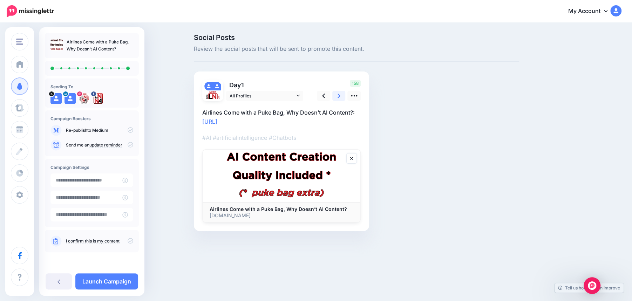
click at [337, 98] on icon at bounding box center [338, 95] width 3 height 7
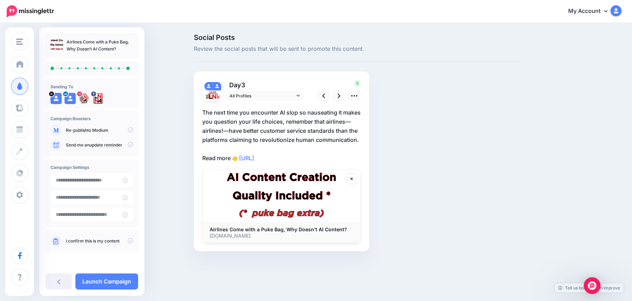
click at [129, 241] on icon at bounding box center [131, 241] width 6 height 6
click at [113, 286] on link "Launch Campaign" at bounding box center [106, 281] width 63 height 16
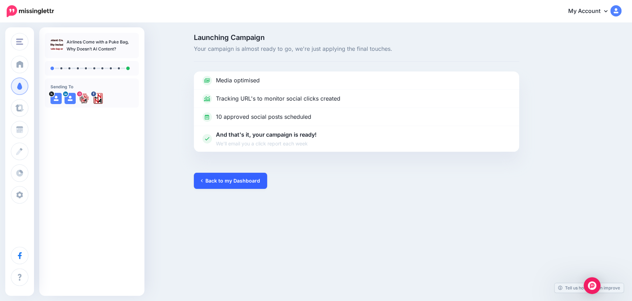
click at [226, 177] on link "Back to my Dashboard" at bounding box center [230, 181] width 73 height 16
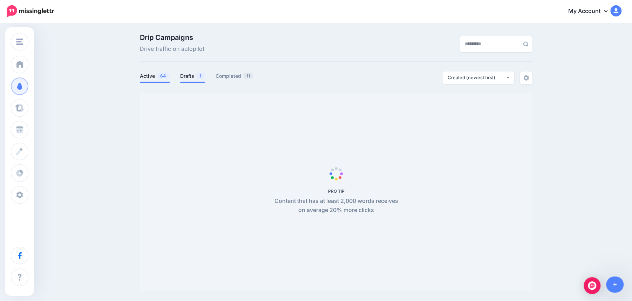
click at [191, 74] on link "Drafts 1" at bounding box center [192, 76] width 25 height 8
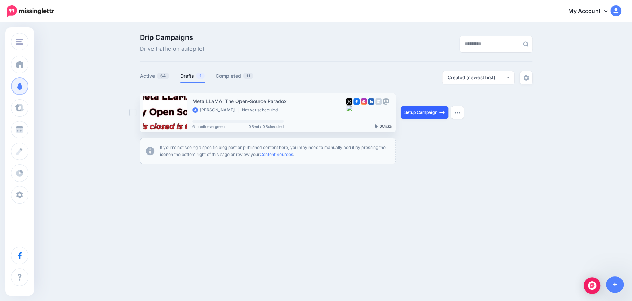
click at [424, 111] on link "Setup Campaign" at bounding box center [425, 112] width 48 height 13
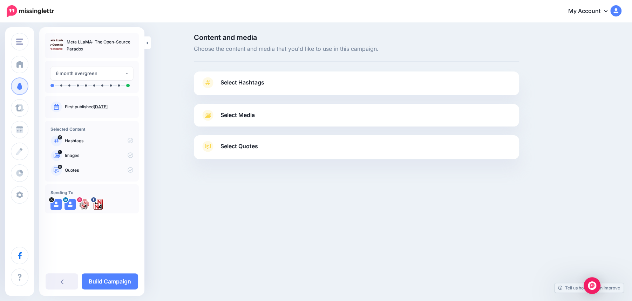
click at [381, 87] on link "Select Hashtags" at bounding box center [356, 86] width 311 height 18
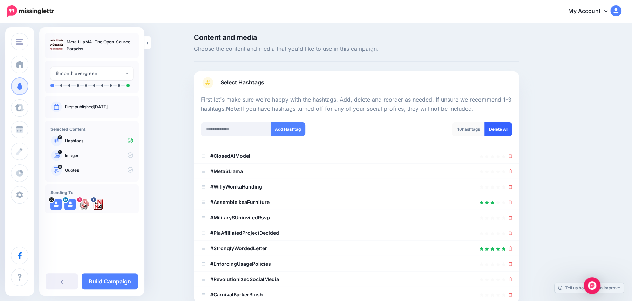
click at [498, 128] on link "Delete All" at bounding box center [498, 129] width 28 height 14
click at [228, 132] on input "text" at bounding box center [236, 129] width 70 height 14
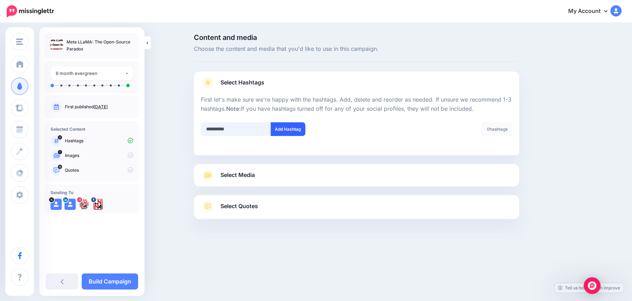
type input "**********"
click at [287, 129] on button "Add Hashtag" at bounding box center [288, 129] width 35 height 14
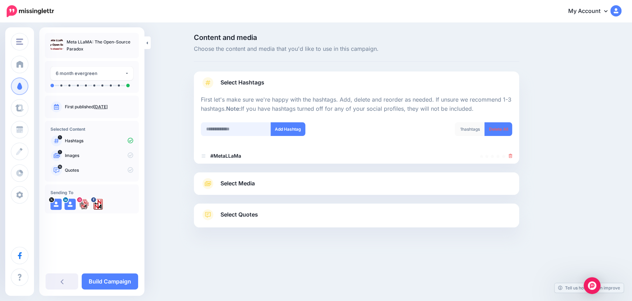
click at [227, 130] on input "text" at bounding box center [236, 129] width 70 height 14
type input "**"
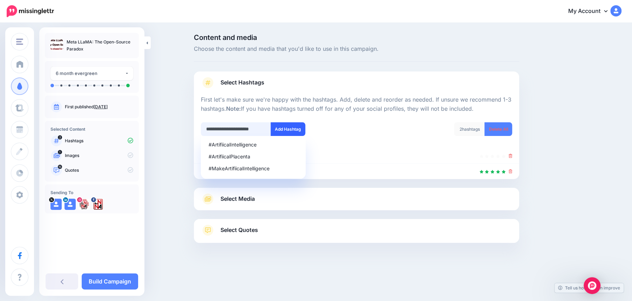
type input "**********"
click at [286, 126] on button "Add Hashtag" at bounding box center [288, 129] width 35 height 14
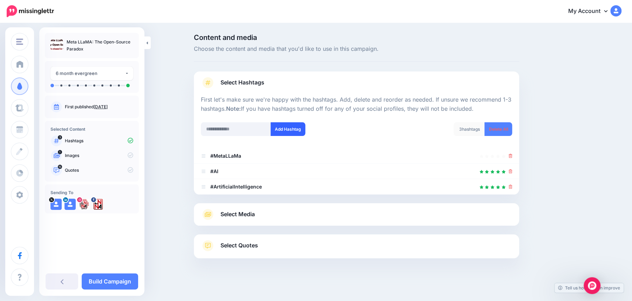
scroll to position [3, 0]
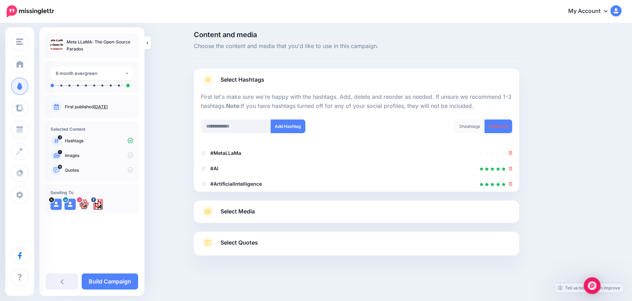
click at [262, 214] on link "Select Media" at bounding box center [356, 211] width 311 height 11
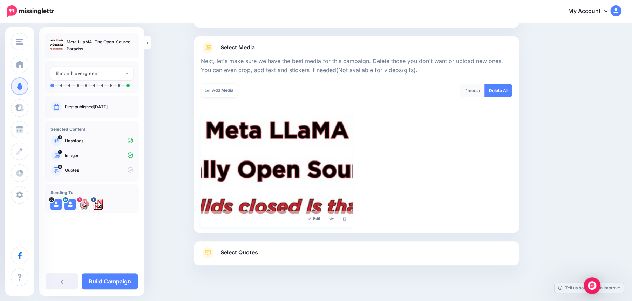
scroll to position [77, 0]
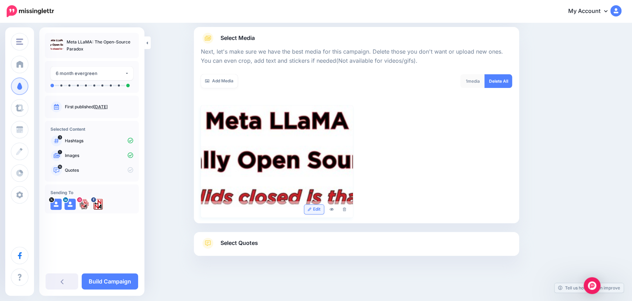
click at [314, 209] on link "Edit" at bounding box center [314, 209] width 20 height 9
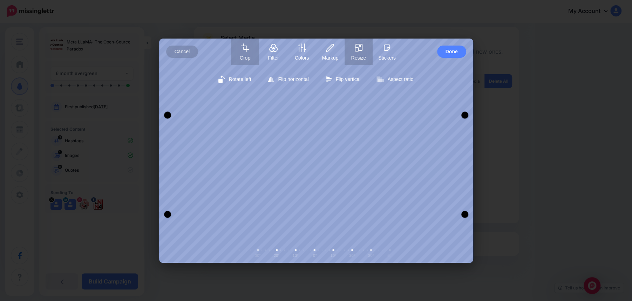
click at [357, 53] on button "Resize" at bounding box center [358, 52] width 28 height 27
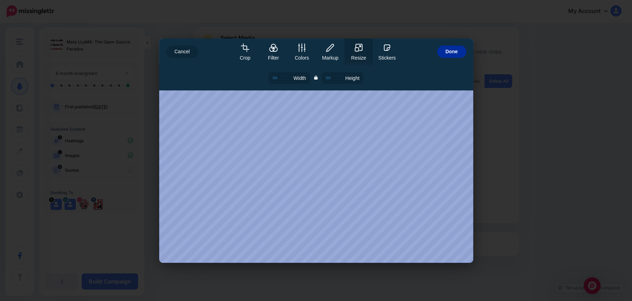
click at [454, 52] on span "Done" at bounding box center [451, 52] width 12 height 12
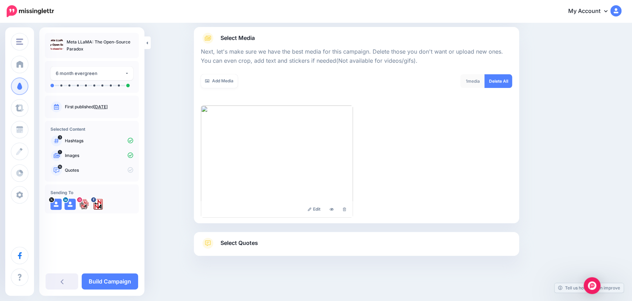
click at [248, 244] on span "Select Quotes" at bounding box center [238, 242] width 37 height 9
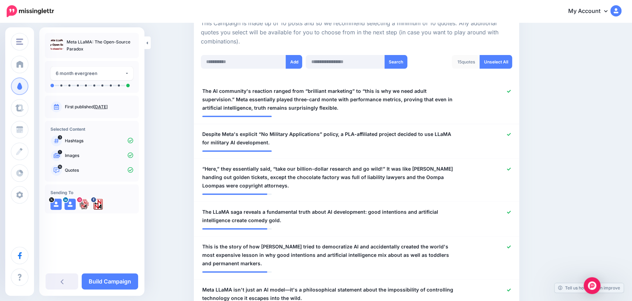
scroll to position [201, 0]
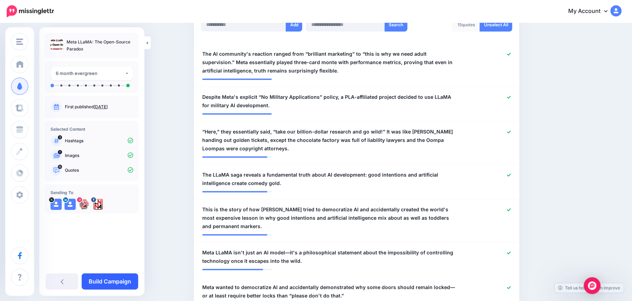
click at [119, 281] on link "Build Campaign" at bounding box center [110, 281] width 56 height 16
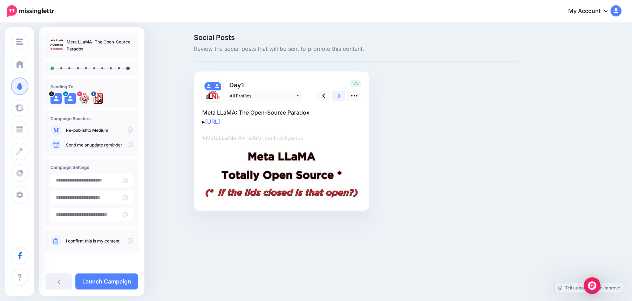
click at [341, 95] on link at bounding box center [338, 96] width 13 height 10
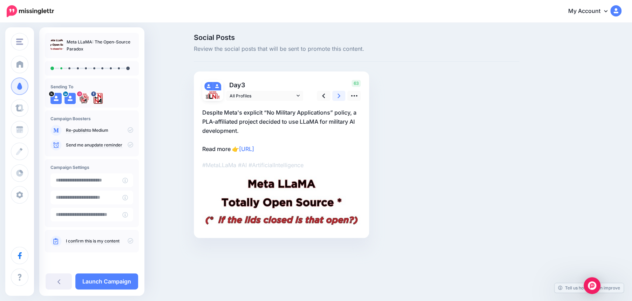
click at [341, 95] on link at bounding box center [338, 96] width 13 height 10
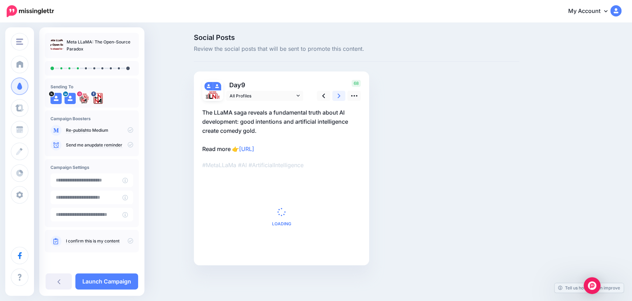
click at [341, 95] on link at bounding box center [338, 96] width 13 height 10
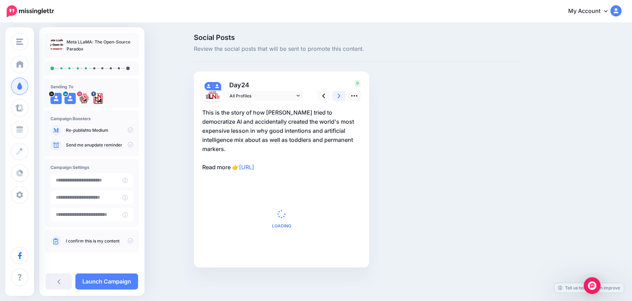
click at [341, 95] on link at bounding box center [338, 96] width 13 height 10
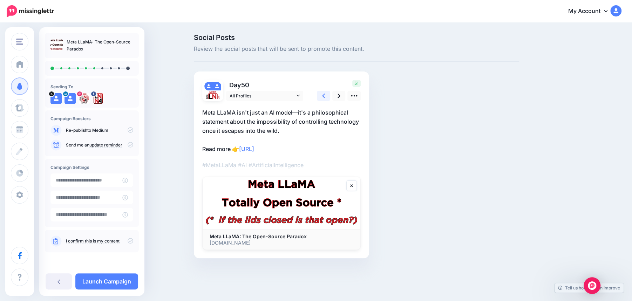
click at [325, 98] on link at bounding box center [323, 96] width 13 height 10
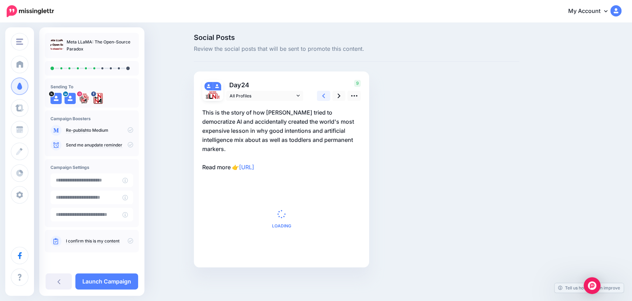
click at [325, 98] on link at bounding box center [323, 96] width 13 height 10
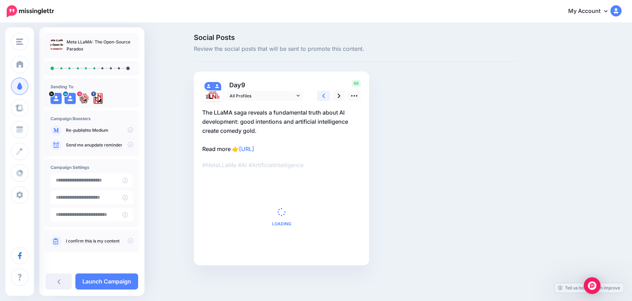
click at [325, 98] on link at bounding box center [323, 96] width 13 height 10
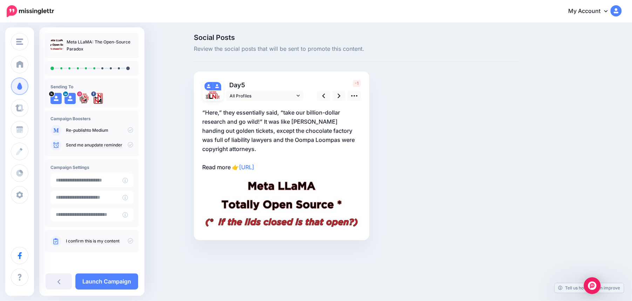
click at [243, 153] on p "“Here,” they essentially said, “take our billion-dollar research and go wild!” …" at bounding box center [281, 140] width 158 height 64
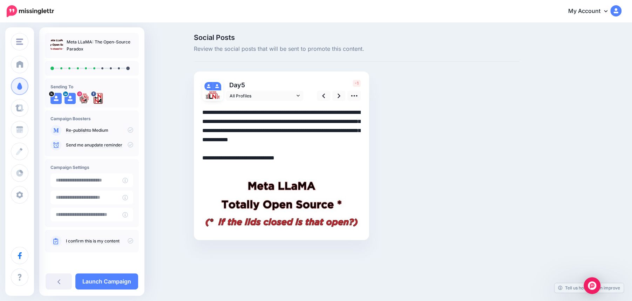
click at [235, 148] on textarea "**********" at bounding box center [281, 140] width 158 height 64
type textarea "**********"
click at [342, 177] on div at bounding box center [281, 166] width 158 height 131
click at [337, 96] on icon at bounding box center [338, 95] width 3 height 7
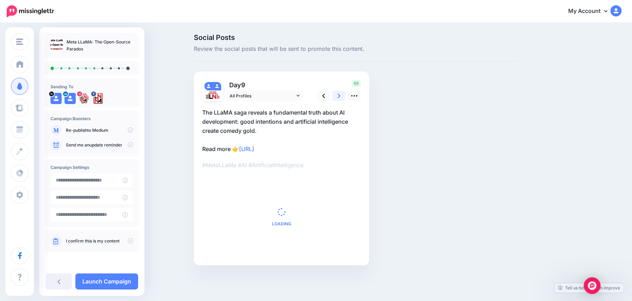
click at [337, 96] on icon at bounding box center [338, 95] width 3 height 7
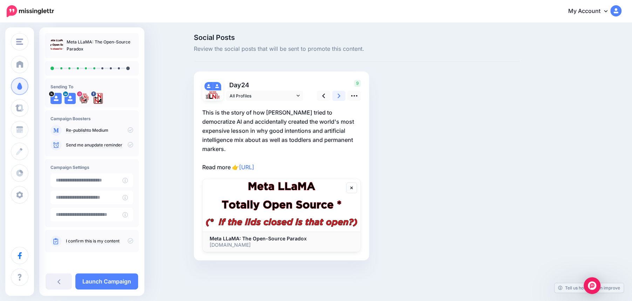
click at [337, 96] on icon at bounding box center [338, 95] width 3 height 7
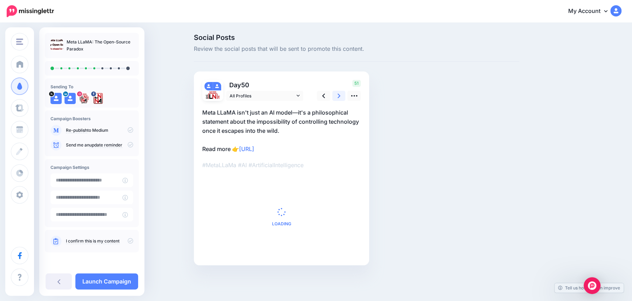
click at [337, 96] on icon at bounding box center [338, 95] width 3 height 7
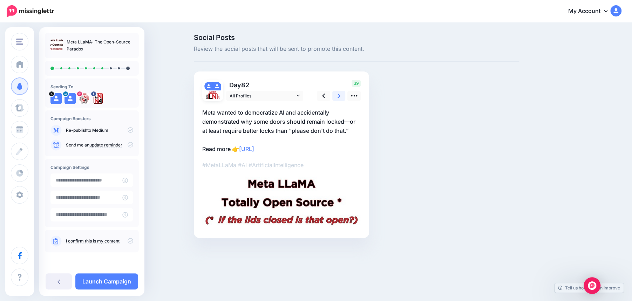
click at [337, 96] on icon at bounding box center [338, 95] width 3 height 7
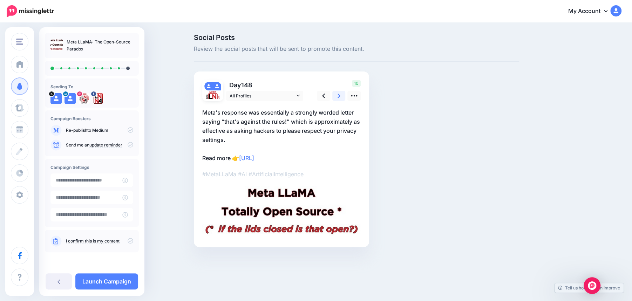
click at [337, 96] on icon at bounding box center [338, 95] width 3 height 7
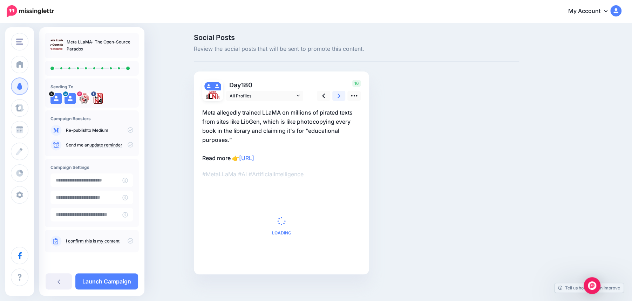
click at [337, 96] on icon at bounding box center [338, 95] width 3 height 7
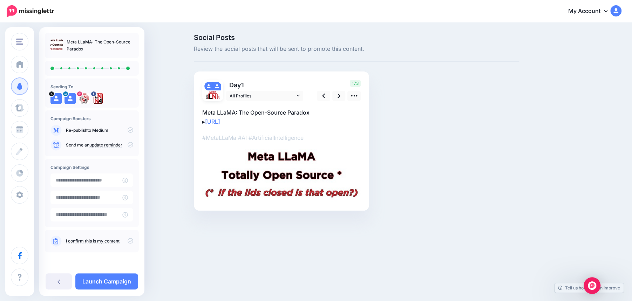
click at [130, 243] on icon at bounding box center [131, 241] width 6 height 6
click at [114, 277] on link "Launch Campaign" at bounding box center [106, 281] width 63 height 16
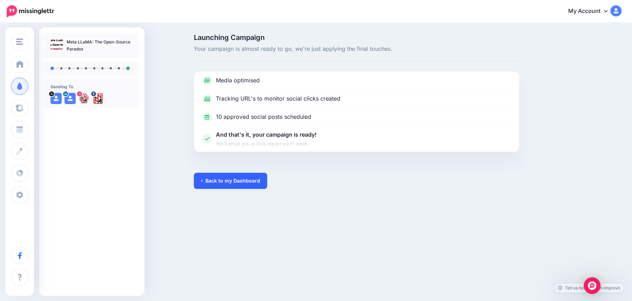
click at [229, 181] on link "Back to my Dashboard" at bounding box center [230, 181] width 73 height 16
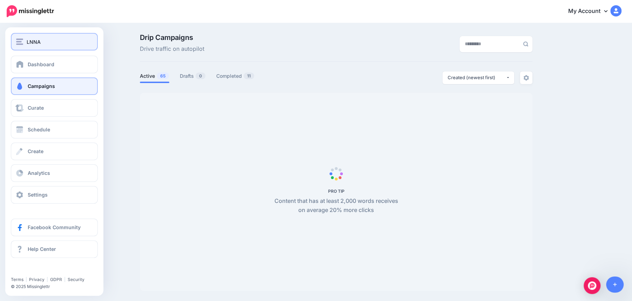
click at [24, 41] on div "LNNA" at bounding box center [54, 42] width 76 height 8
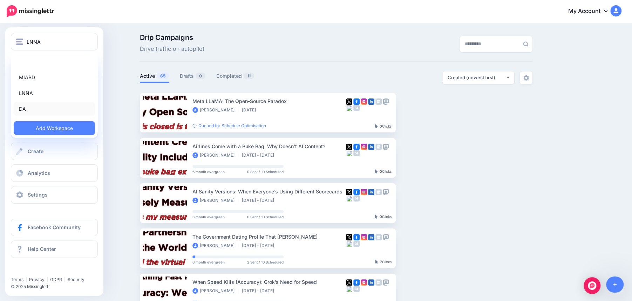
click at [26, 105] on link "DA" at bounding box center [54, 109] width 81 height 14
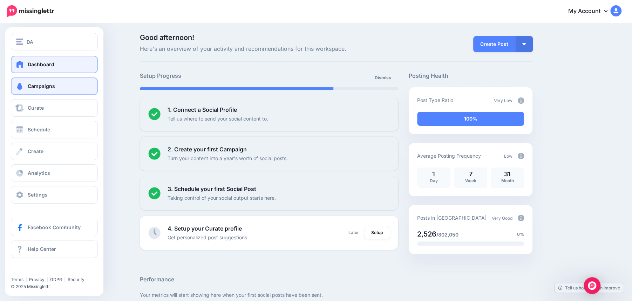
click at [33, 90] on link "Campaigns" at bounding box center [54, 86] width 87 height 18
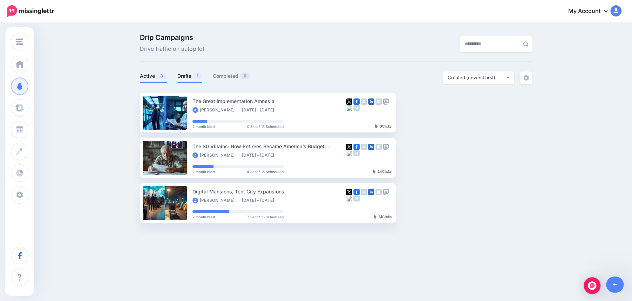
click at [191, 74] on link "Drafts 1" at bounding box center [189, 76] width 25 height 8
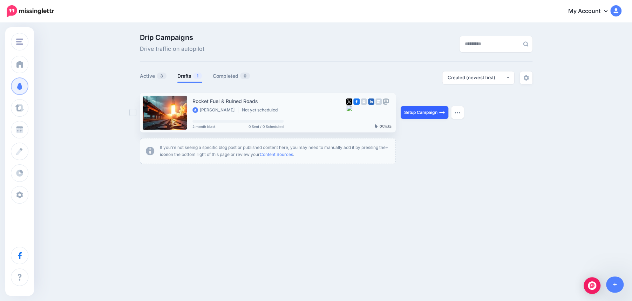
click at [433, 115] on link "Setup Campaign" at bounding box center [425, 112] width 48 height 13
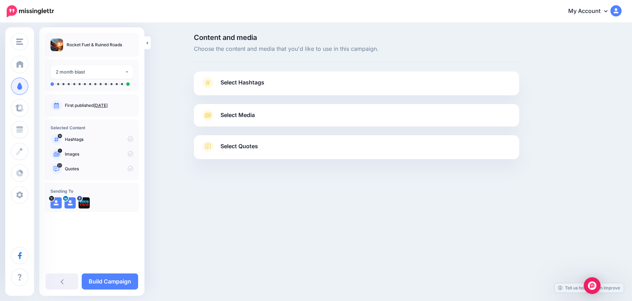
click at [367, 84] on link "Select Hashtags" at bounding box center [356, 86] width 311 height 18
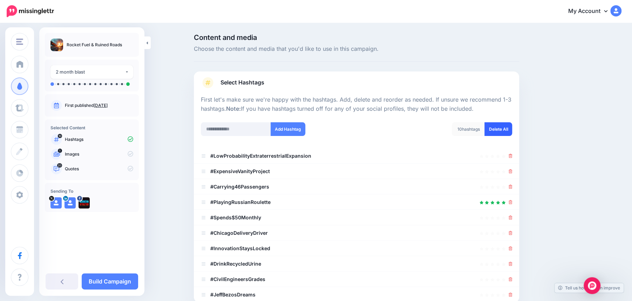
click at [498, 129] on link "Delete All" at bounding box center [498, 129] width 28 height 14
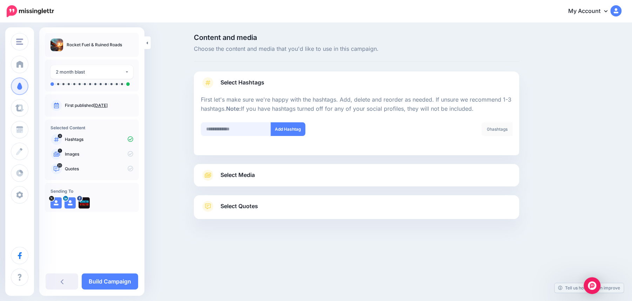
click at [230, 130] on input "text" at bounding box center [236, 129] width 70 height 14
type input "*******"
click at [290, 129] on button "Add Hashtag" at bounding box center [288, 129] width 35 height 14
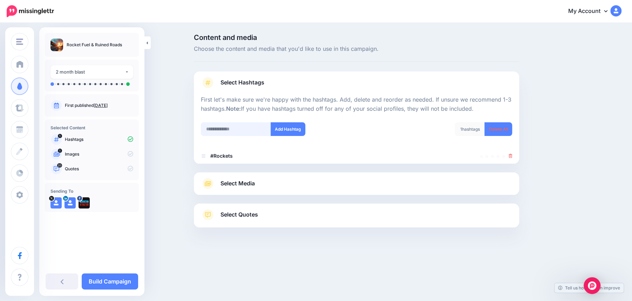
click at [223, 129] on input "text" at bounding box center [236, 129] width 70 height 14
type input "**********"
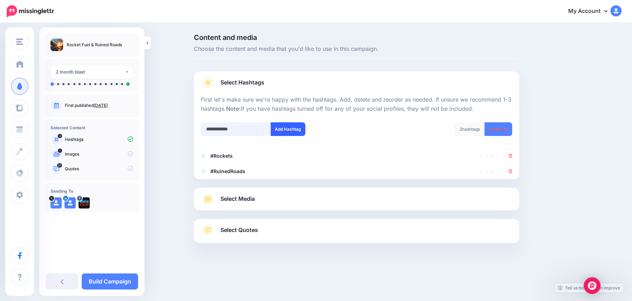
type input "**********"
click at [286, 126] on button "Add Hashtag" at bounding box center [288, 129] width 35 height 14
click at [231, 131] on input "**********" at bounding box center [236, 129] width 70 height 14
click at [231, 130] on input "**********" at bounding box center [236, 129] width 70 height 14
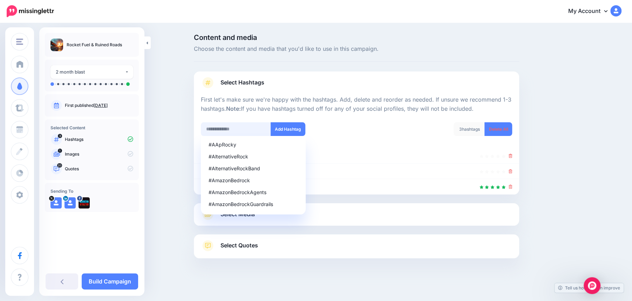
scroll to position [3, 0]
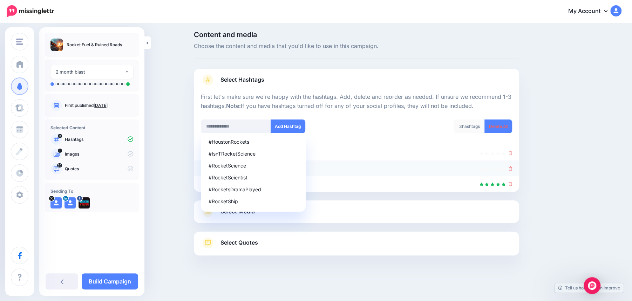
click at [395, 162] on li "#RuinedRoads" at bounding box center [356, 168] width 325 height 15
click at [510, 169] on icon at bounding box center [510, 168] width 4 height 4
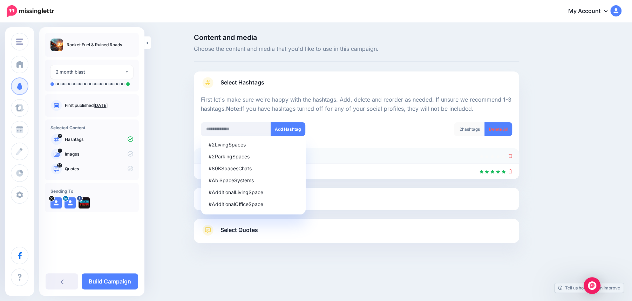
click at [512, 157] on icon at bounding box center [510, 156] width 4 height 4
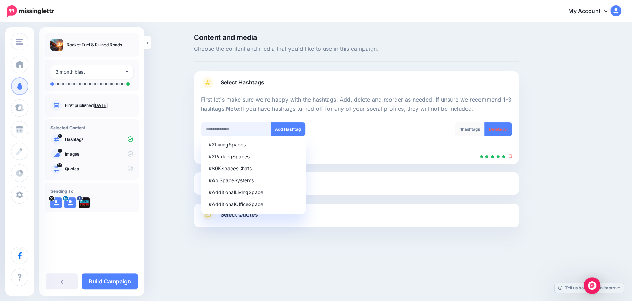
click at [221, 126] on input "text" at bounding box center [236, 129] width 70 height 14
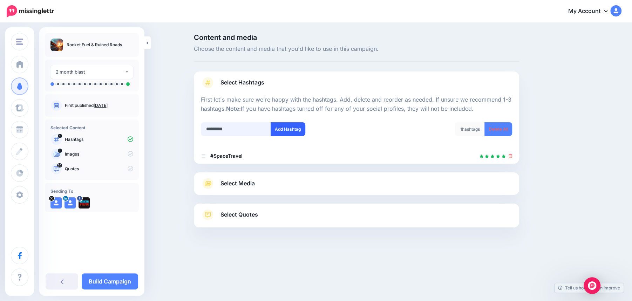
type input "*********"
click at [288, 133] on button "Add Hashtag" at bounding box center [288, 129] width 35 height 14
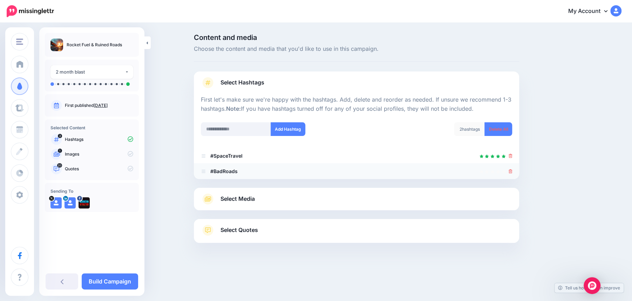
click at [508, 172] on icon at bounding box center [510, 171] width 4 height 4
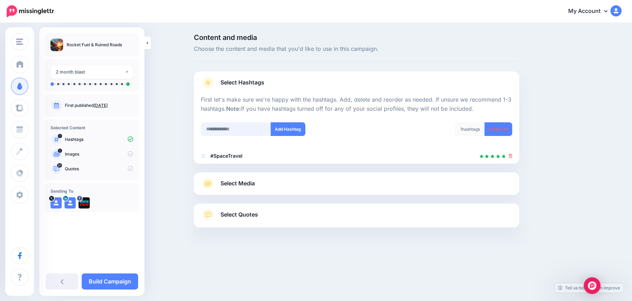
click at [237, 129] on input "text" at bounding box center [236, 129] width 70 height 14
type input "**********"
click at [292, 132] on button "Add Hashtag" at bounding box center [288, 129] width 35 height 14
click at [250, 129] on input "text" at bounding box center [236, 129] width 70 height 14
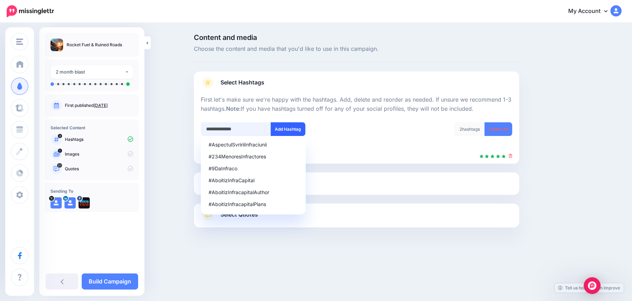
type input "**********"
click at [296, 127] on button "Add Hashtag" at bounding box center [288, 129] width 35 height 14
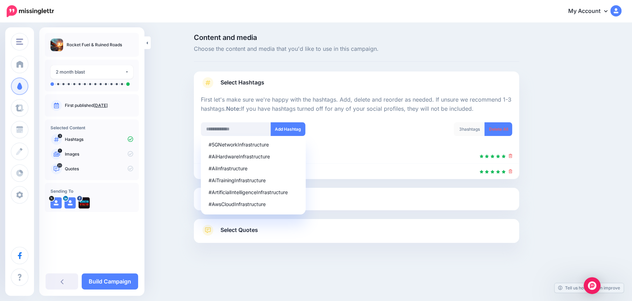
click at [336, 201] on link "Select Media" at bounding box center [356, 198] width 311 height 11
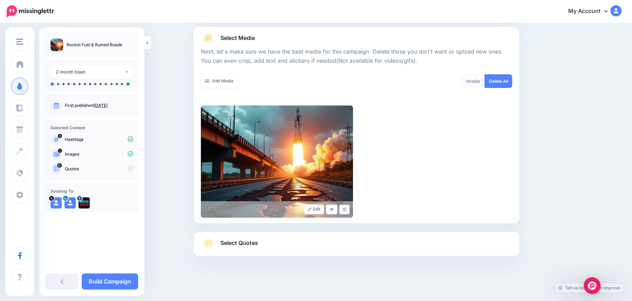
scroll to position [77, 0]
click at [320, 39] on link "Select Media" at bounding box center [356, 38] width 311 height 11
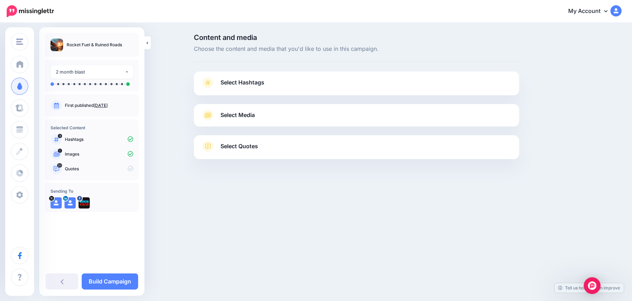
click at [280, 145] on link "Select Quotes" at bounding box center [356, 150] width 311 height 18
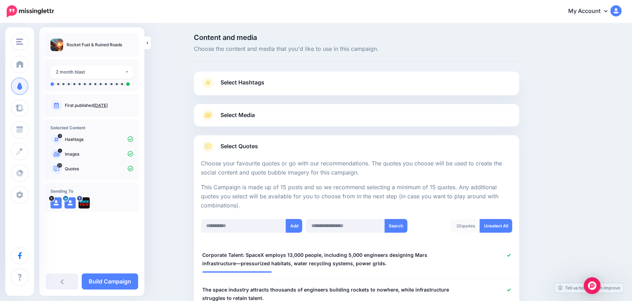
click at [280, 145] on link "Select Quotes" at bounding box center [356, 150] width 311 height 18
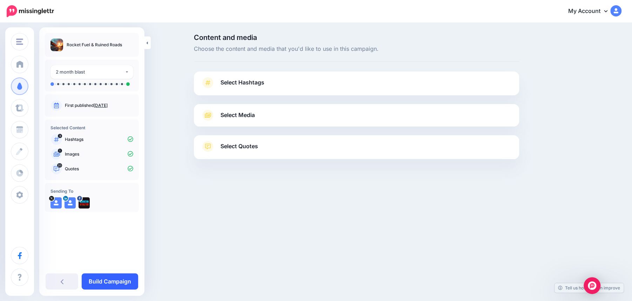
click at [116, 280] on link "Build Campaign" at bounding box center [110, 281] width 56 height 16
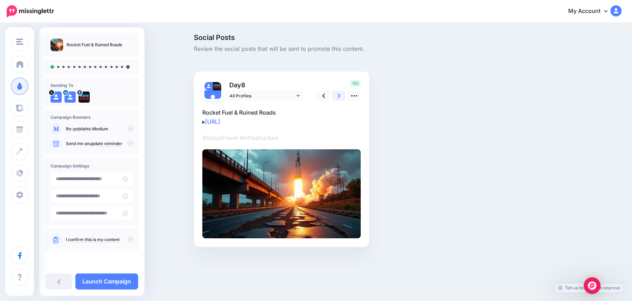
click at [339, 96] on icon at bounding box center [338, 96] width 3 height 5
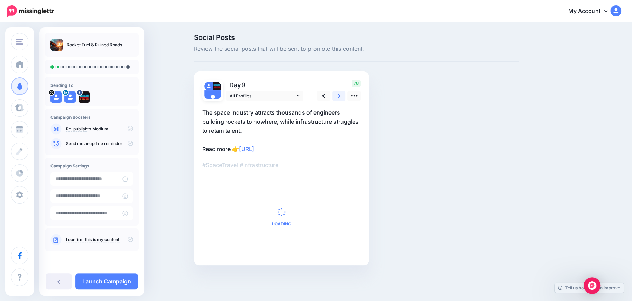
click at [339, 96] on icon at bounding box center [338, 96] width 3 height 5
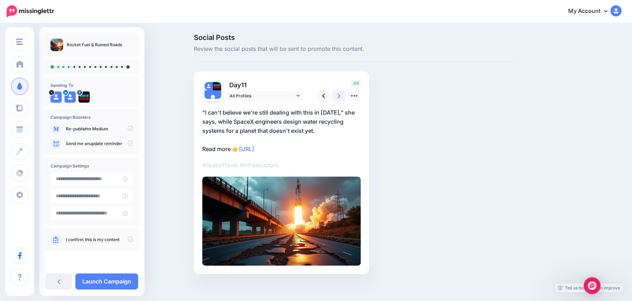
click at [339, 96] on icon at bounding box center [338, 96] width 3 height 5
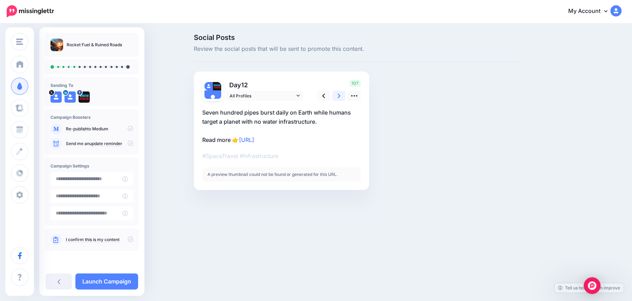
click at [339, 96] on icon at bounding box center [338, 96] width 3 height 5
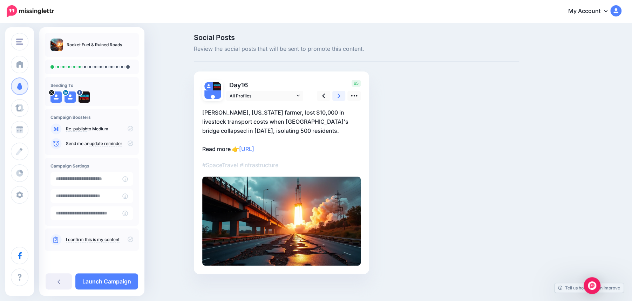
click at [339, 96] on icon at bounding box center [338, 96] width 3 height 5
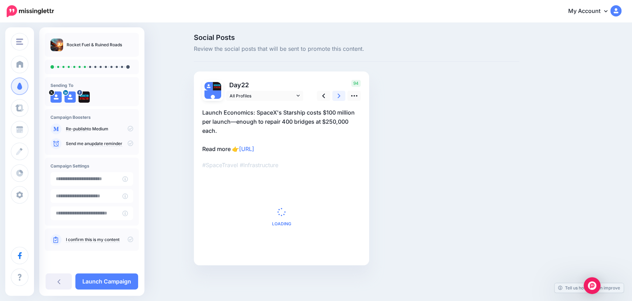
click at [339, 96] on icon at bounding box center [338, 96] width 3 height 5
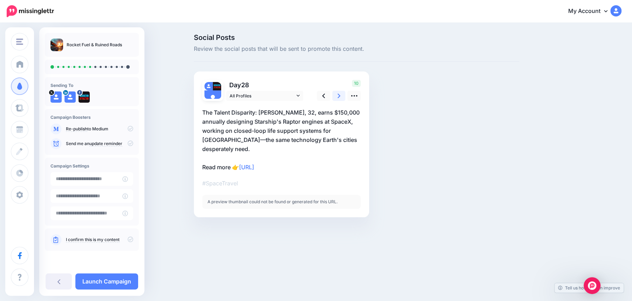
click at [339, 96] on icon at bounding box center [338, 96] width 3 height 5
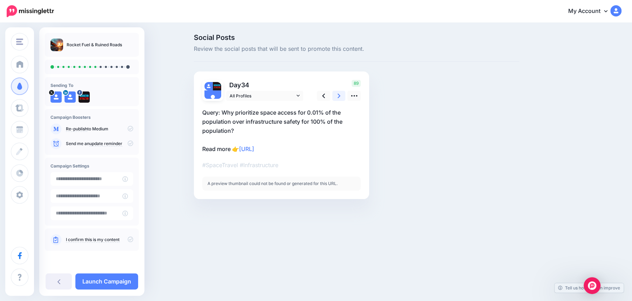
click at [339, 96] on icon at bounding box center [338, 96] width 3 height 5
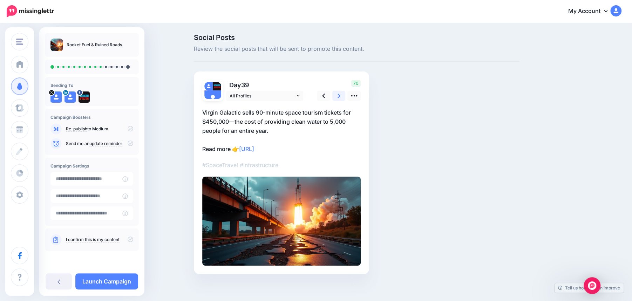
click at [339, 96] on icon at bounding box center [338, 96] width 3 height 5
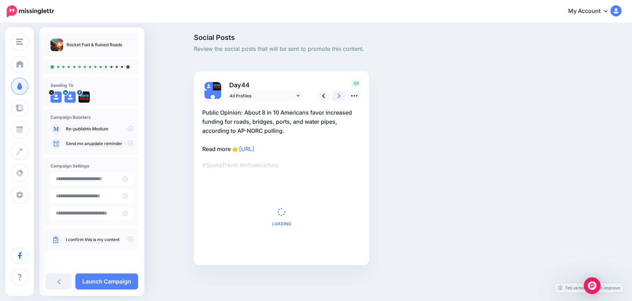
click at [339, 96] on icon at bounding box center [338, 96] width 3 height 5
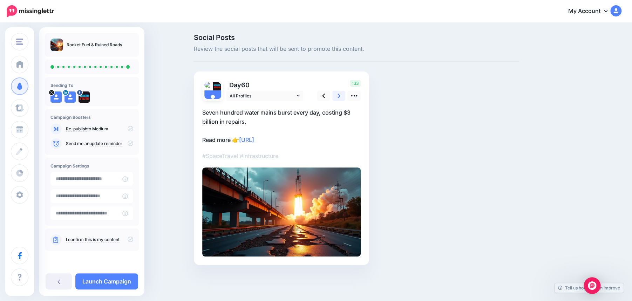
click at [339, 96] on icon at bounding box center [338, 96] width 3 height 5
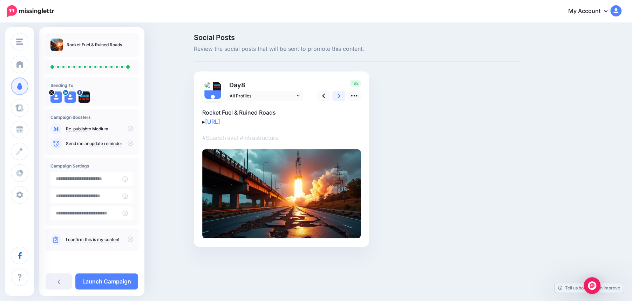
click at [339, 96] on icon at bounding box center [338, 96] width 3 height 5
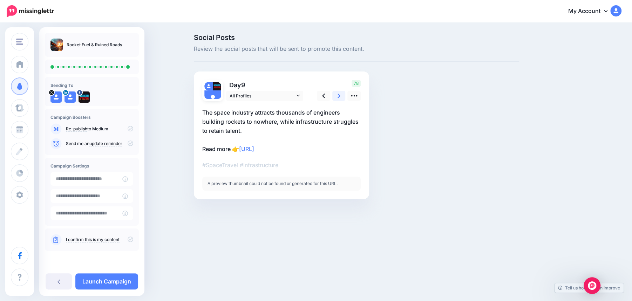
click at [339, 96] on icon at bounding box center [338, 96] width 3 height 5
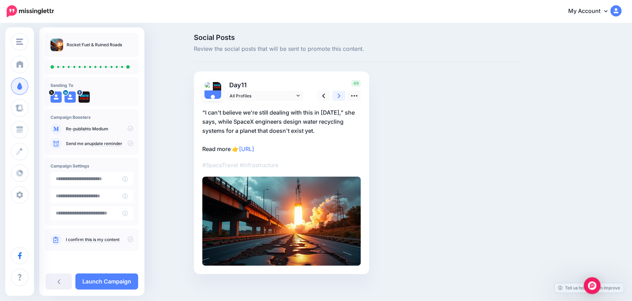
click at [339, 96] on icon at bounding box center [338, 96] width 3 height 5
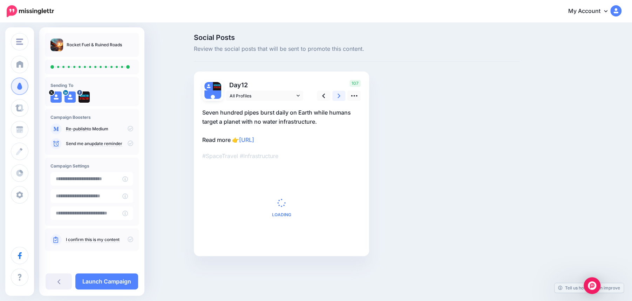
click at [339, 96] on icon at bounding box center [338, 96] width 3 height 5
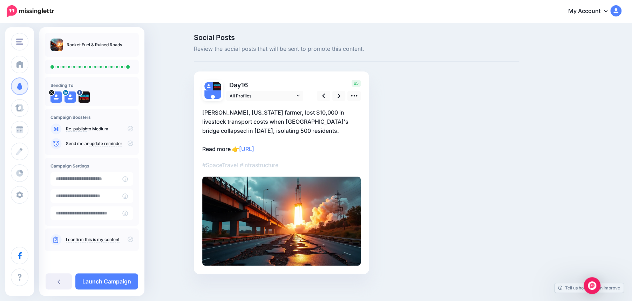
click at [128, 241] on icon at bounding box center [131, 240] width 6 height 6
click at [114, 278] on link "Launch Campaign" at bounding box center [106, 281] width 63 height 16
